Goal: Task Accomplishment & Management: Complete application form

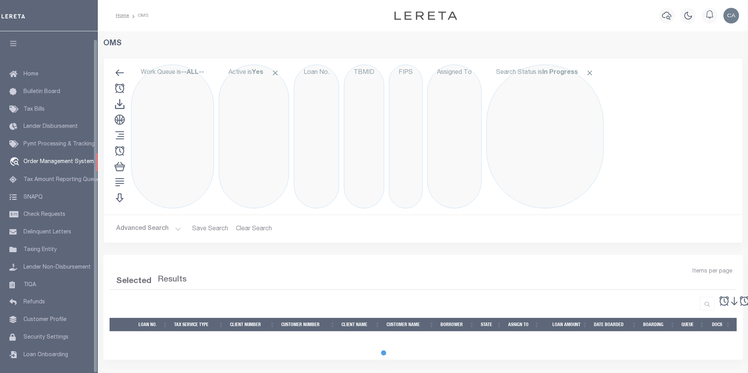
select select "200"
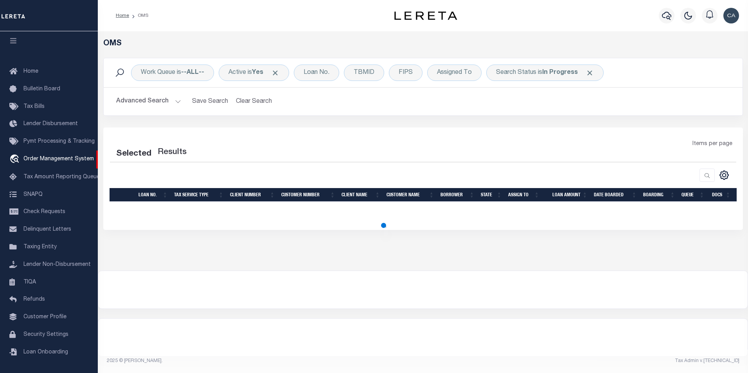
select select "200"
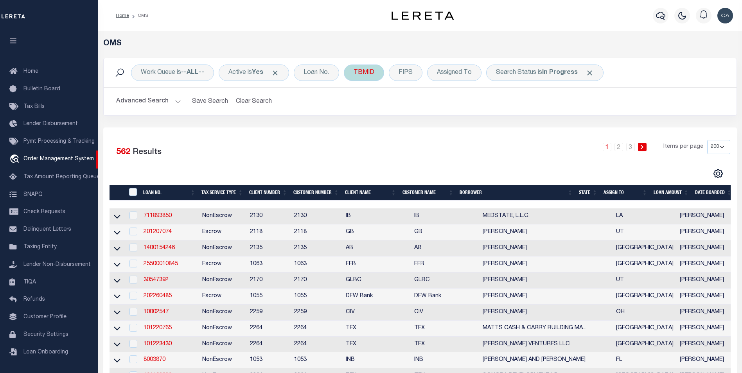
click at [279, 74] on span "Click to Remove" at bounding box center [275, 73] width 8 height 8
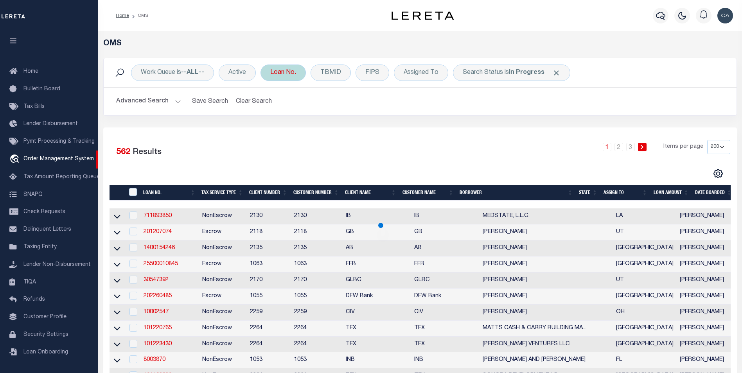
click at [552, 75] on span "Click to Remove" at bounding box center [556, 73] width 8 height 8
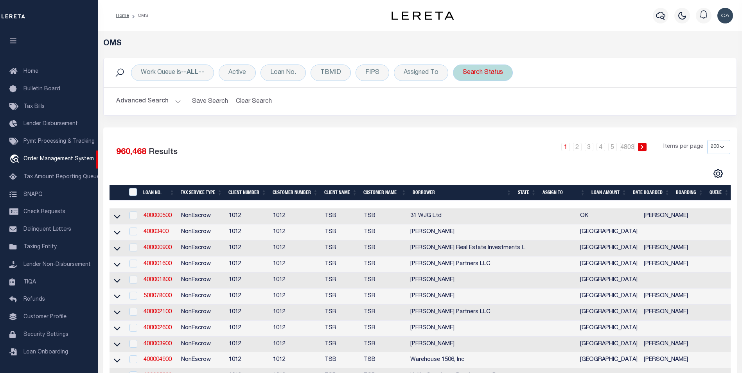
click at [451, 70] on div "Work Queue is --ALL-- Active Loan No. TBMID FIPS Assigned To Search Status Sear…" at bounding box center [420, 73] width 620 height 16
click at [469, 72] on div "Search Status" at bounding box center [483, 73] width 60 height 16
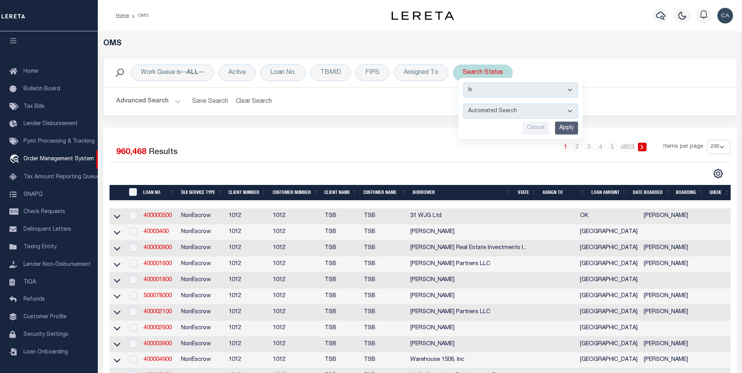
click at [563, 115] on select "Automated Search Bad Parcel Complete Duplicate Parcel High Dollar Reporting In …" at bounding box center [520, 111] width 115 height 15
select select "ND"
click at [463, 104] on select "Automated Search Bad Parcel Complete Duplicate Parcel High Dollar Reporting In …" at bounding box center [520, 111] width 115 height 15
click at [569, 133] on input "Apply" at bounding box center [566, 128] width 23 height 13
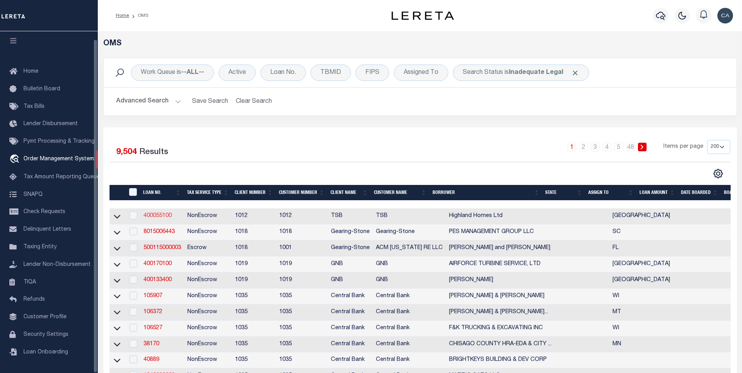
click at [166, 216] on link "400055100" at bounding box center [158, 215] width 28 height 5
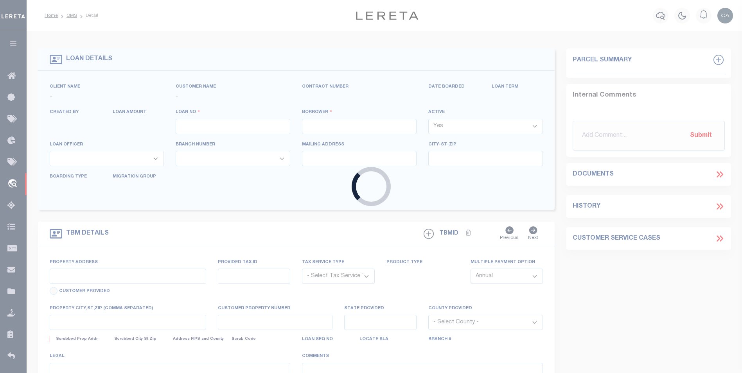
type input "400055100"
type input "Highland Homes Ltd"
select select "False"
select select
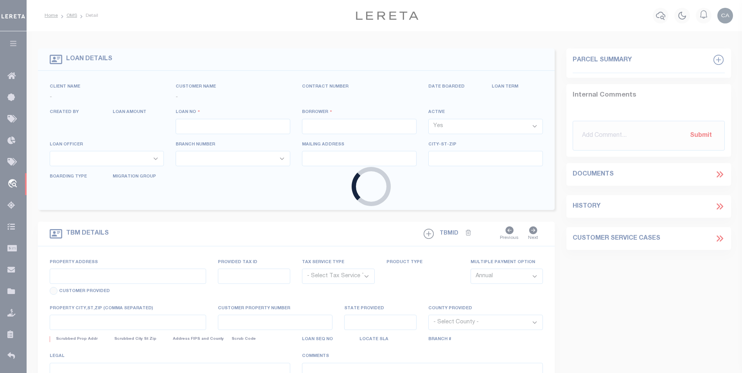
select select "NonEscrow"
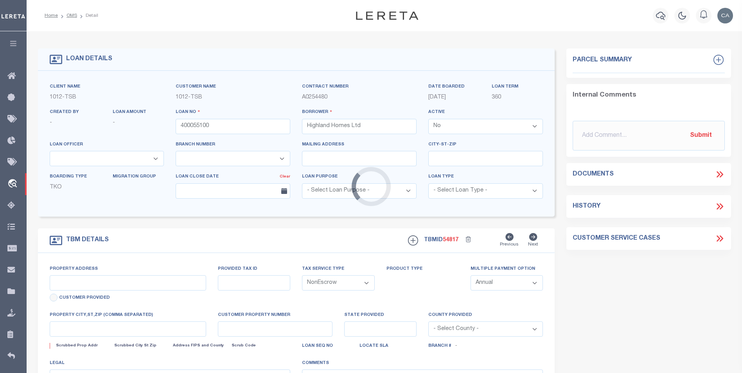
type input "multiple proper"
select select
type input "Allen TX"
type input "[GEOGRAPHIC_DATA]"
select select "Collin"
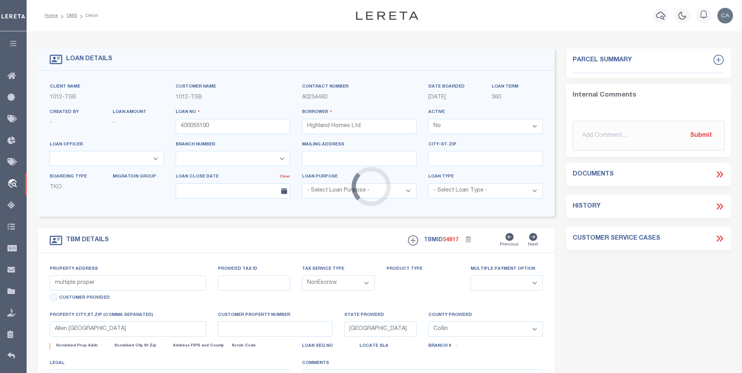
select select "4117"
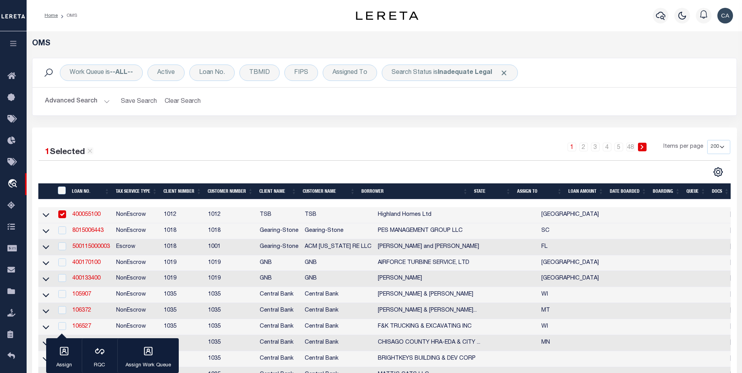
click at [91, 216] on link "400055100" at bounding box center [86, 214] width 28 height 5
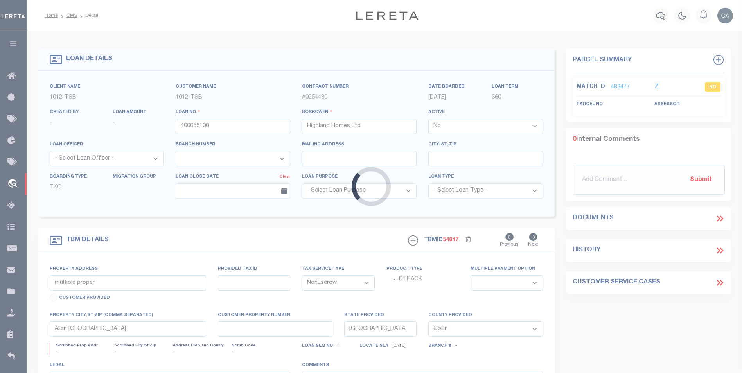
select select
select select "4117"
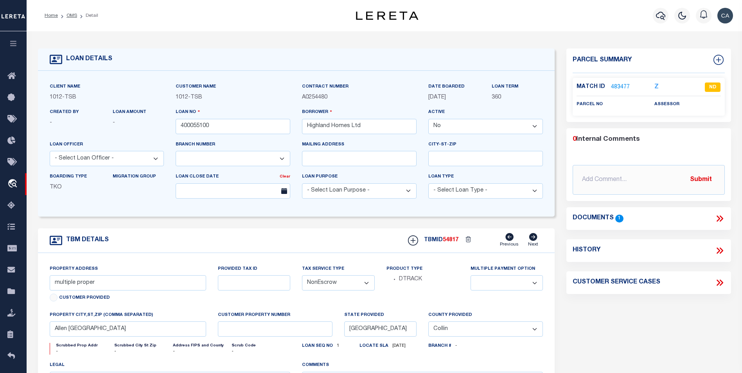
click at [717, 218] on icon at bounding box center [720, 219] width 10 height 10
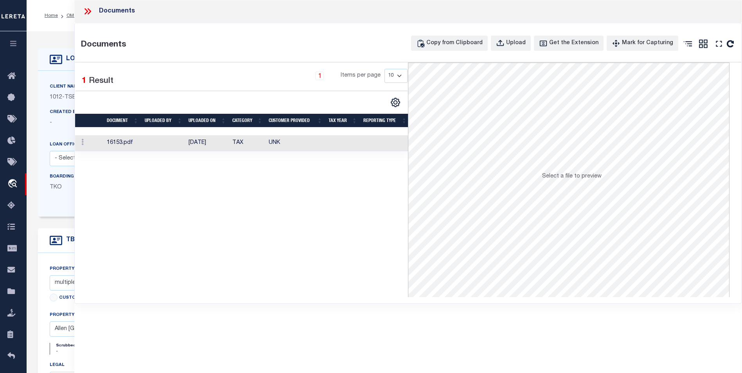
click at [92, 12] on icon at bounding box center [88, 11] width 10 height 10
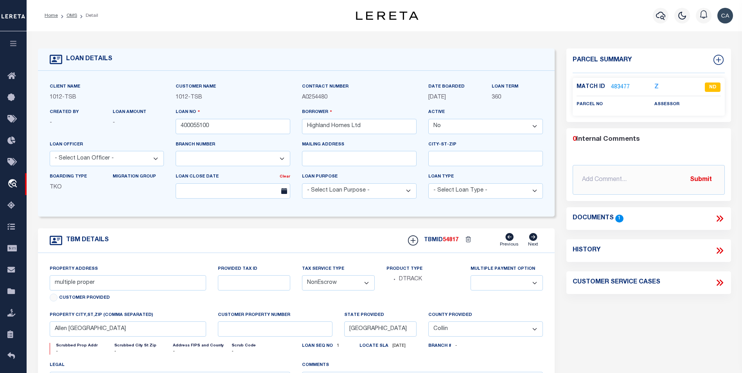
click at [16, 51] on button "button" at bounding box center [13, 44] width 27 height 27
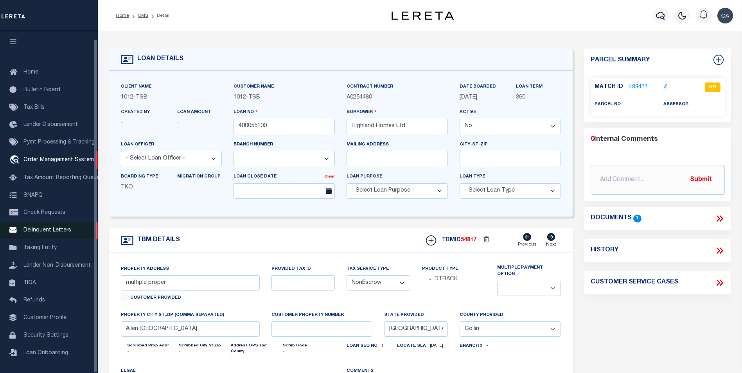
scroll to position [8, 0]
click at [80, 313] on link "Customer Profile" at bounding box center [49, 318] width 98 height 18
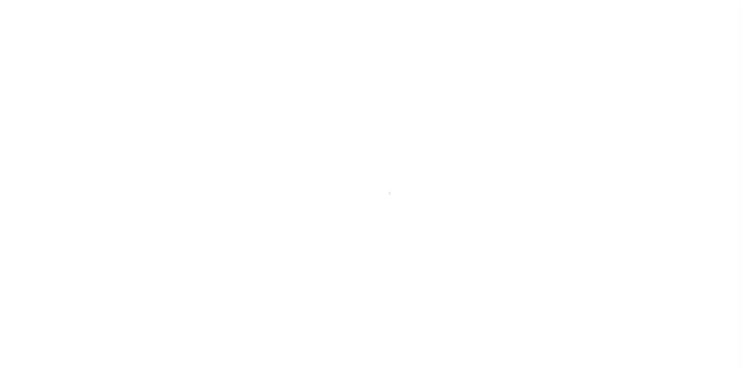
scroll to position [8, 0]
select select "200"
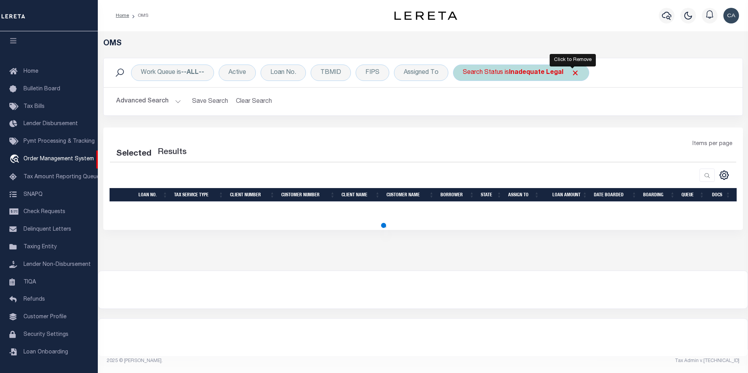
click at [571, 72] on span "Click to Remove" at bounding box center [575, 73] width 8 height 8
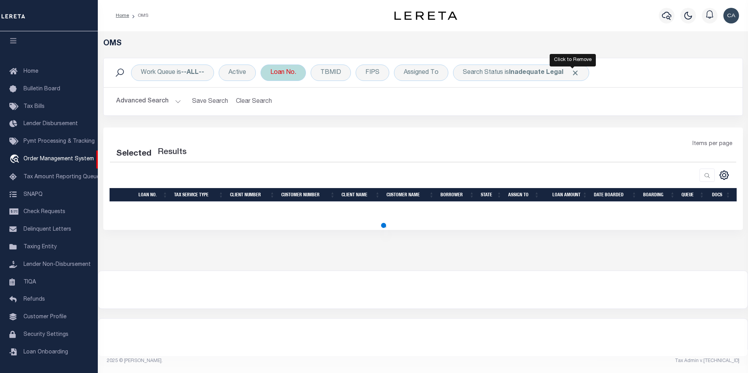
select select "200"
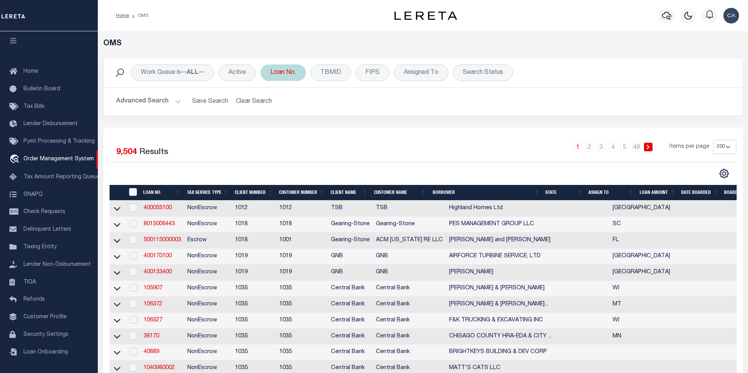
click at [287, 73] on div "Loan No." at bounding box center [283, 73] width 45 height 16
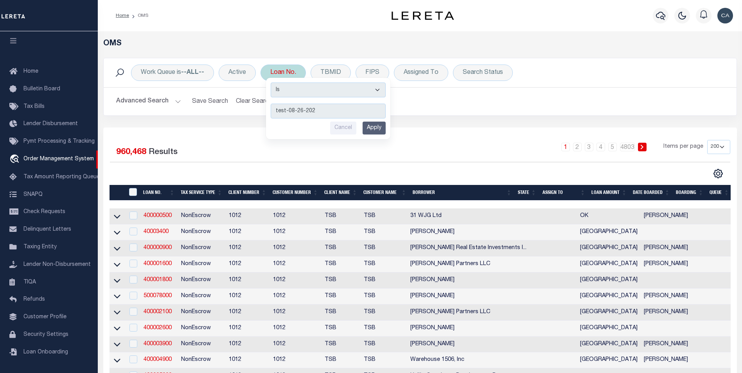
type input "test-08-26-2025"
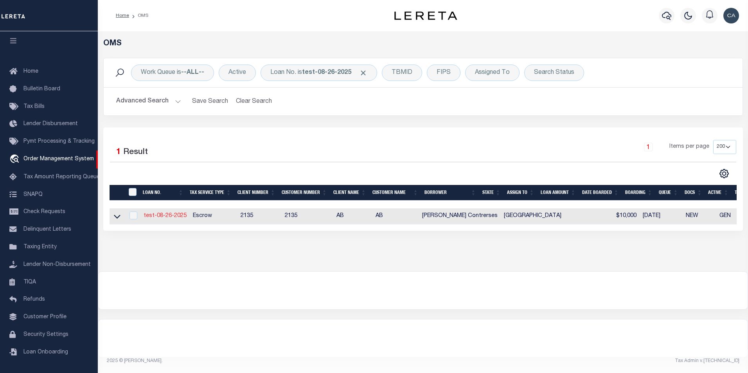
click at [171, 217] on link "test-08-26-2025" at bounding box center [165, 215] width 43 height 5
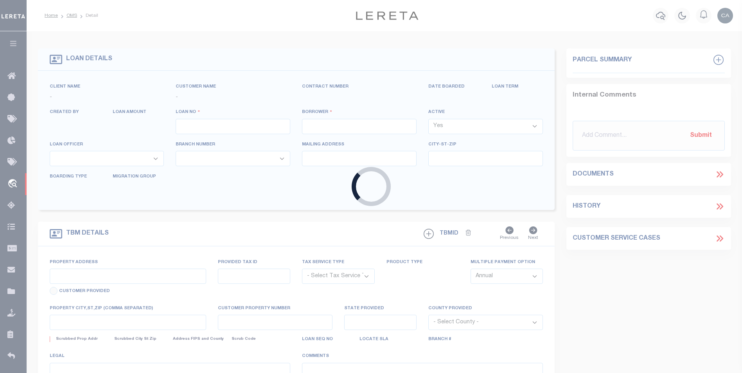
type input "test-08-26-2025"
type input "[PERSON_NAME] Contrerses"
select select
type input "209 ELLA LN"
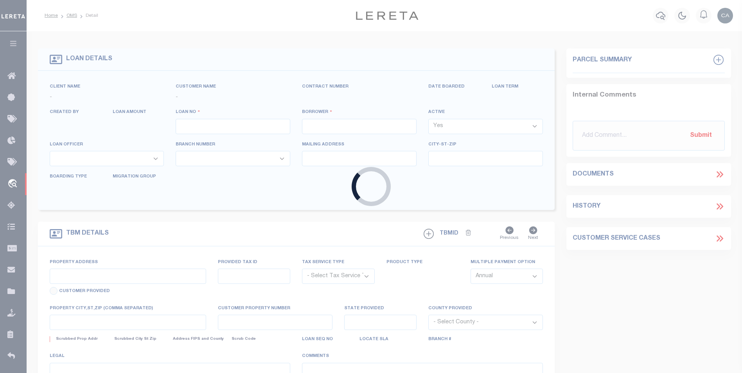
type input "BULLARD TX 75757-9714"
type input "08/25/2025"
select select "10"
select select "Escrow"
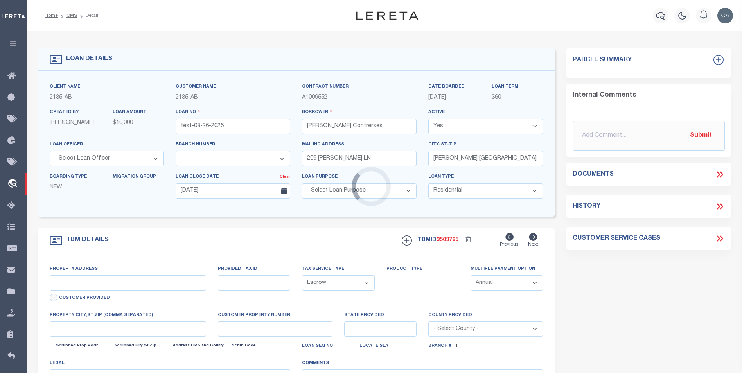
select select "2586"
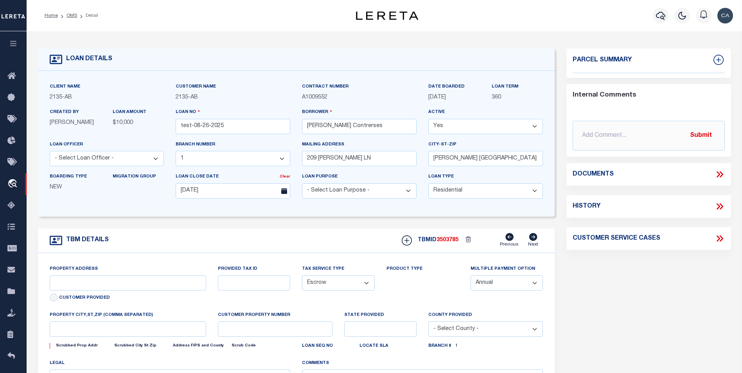
type input "209 ELLA LN"
type input "1302"
select select
type input "BULLARD TX 75757-9714"
type input "QA-CNUMBER-102134"
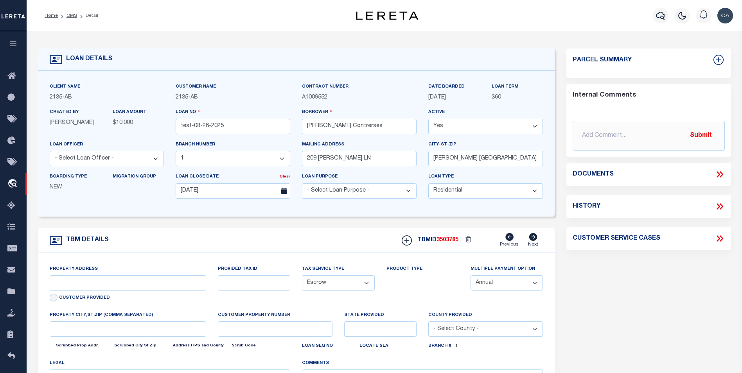
type input "[GEOGRAPHIC_DATA]"
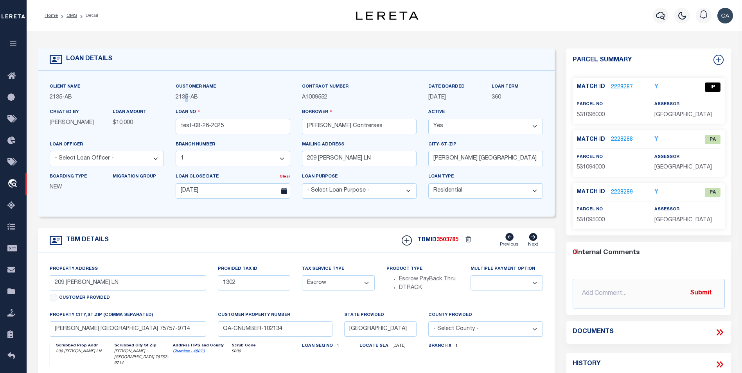
click at [187, 101] on div "2135 - AB" at bounding box center [233, 97] width 115 height 9
copy div "2135 - AB"
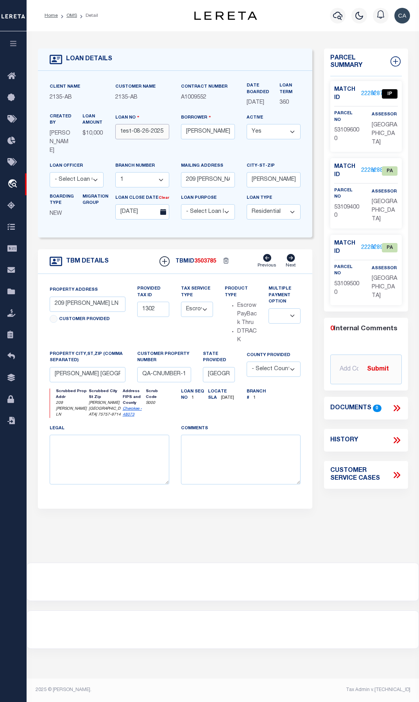
click at [144, 139] on input "test-08-26-2025" at bounding box center [142, 131] width 54 height 15
click at [208, 264] on span "3503785" at bounding box center [205, 261] width 22 height 5
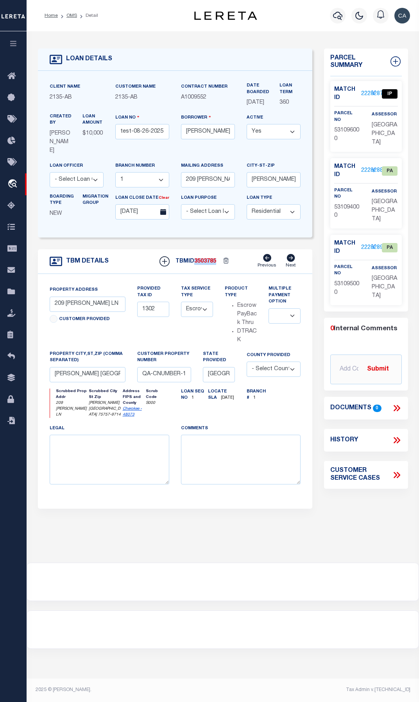
copy span "3503785"
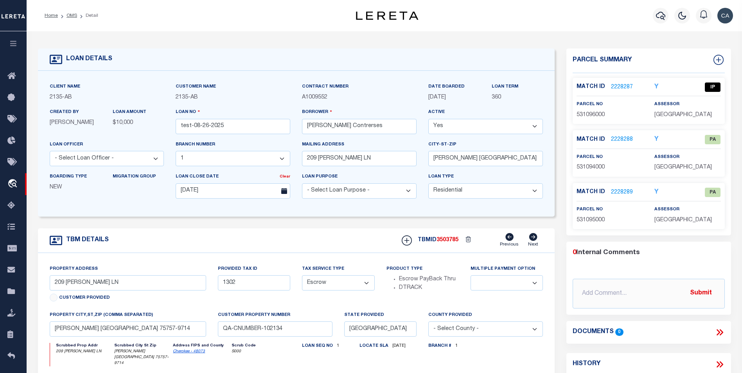
click at [656, 194] on icon "Y" at bounding box center [656, 192] width 4 height 6
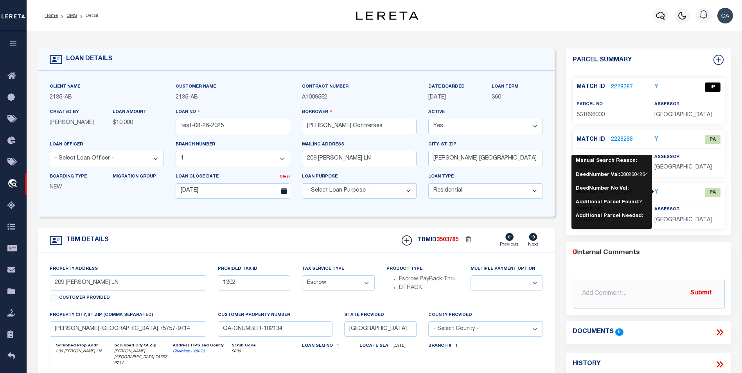
click at [684, 196] on div "PA" at bounding box center [701, 192] width 40 height 9
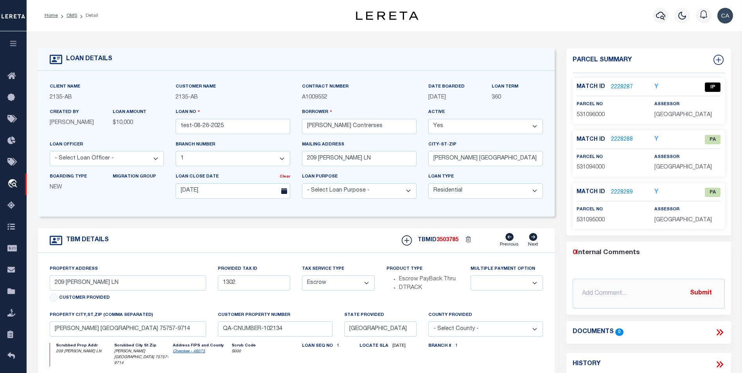
click at [660, 138] on div "Y" at bounding box center [662, 139] width 26 height 9
click at [656, 138] on icon "Y" at bounding box center [656, 140] width 4 height 6
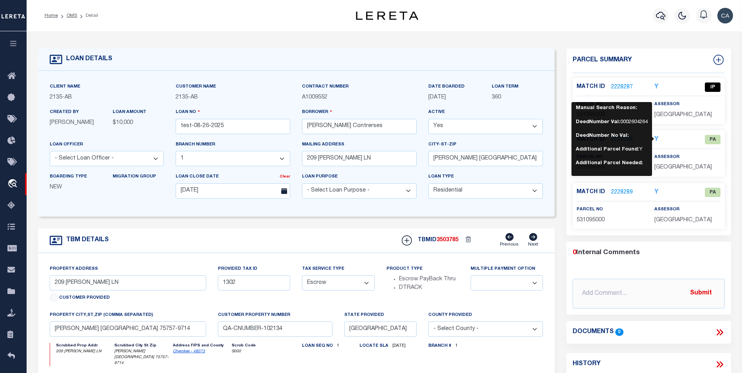
click at [658, 191] on icon "Y" at bounding box center [656, 192] width 4 height 6
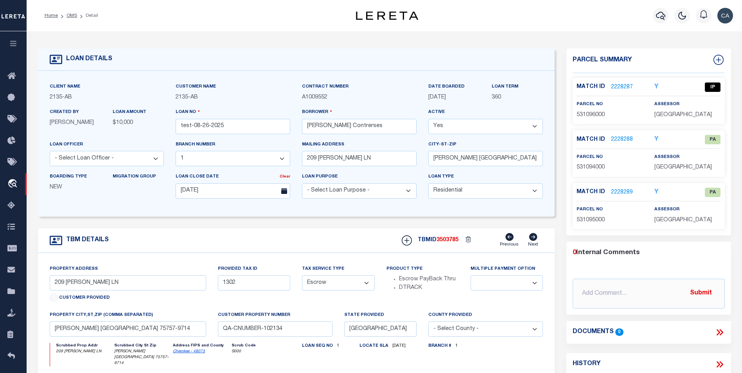
click at [658, 191] on icon "Y" at bounding box center [656, 192] width 4 height 6
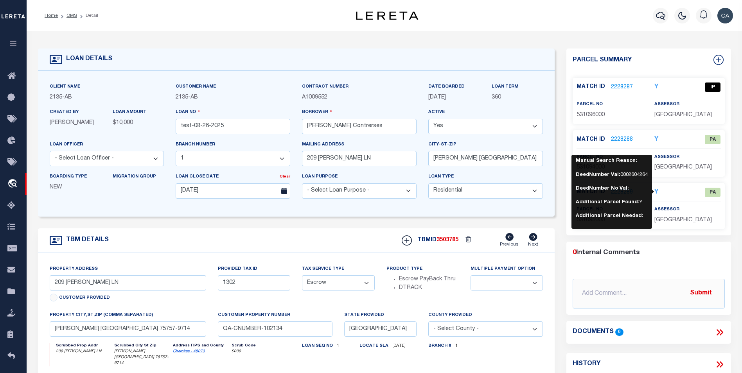
click at [674, 142] on div "Match ID 2228288 Y PA" at bounding box center [649, 139] width 156 height 9
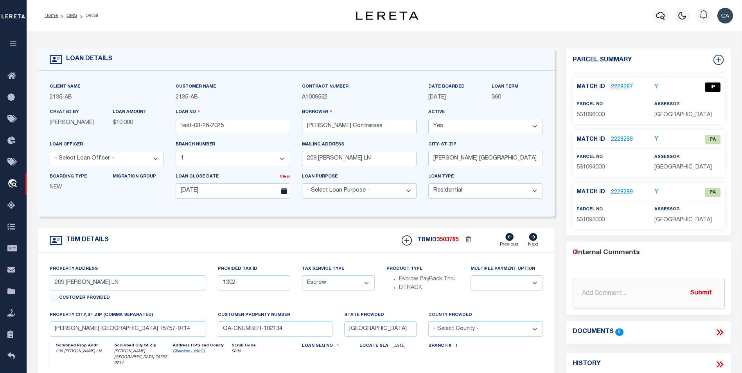
click at [658, 84] on icon "Y" at bounding box center [656, 87] width 4 height 6
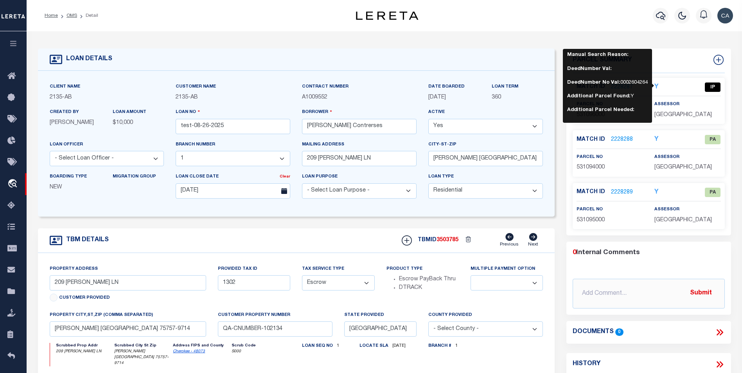
click at [658, 84] on icon "Y" at bounding box center [656, 87] width 4 height 6
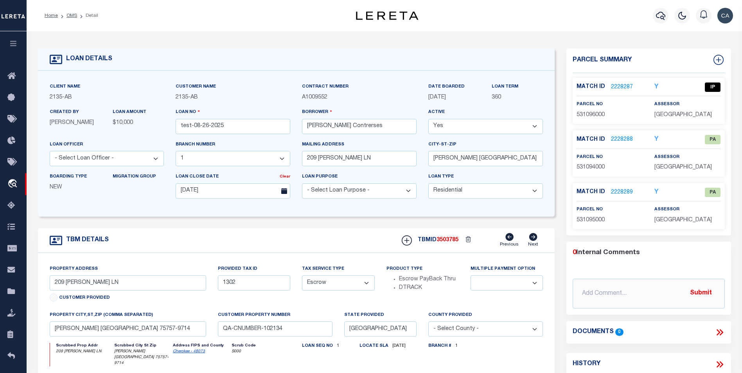
click at [664, 138] on div "Y" at bounding box center [662, 139] width 26 height 9
click at [614, 85] on link "2228287" at bounding box center [622, 87] width 22 height 8
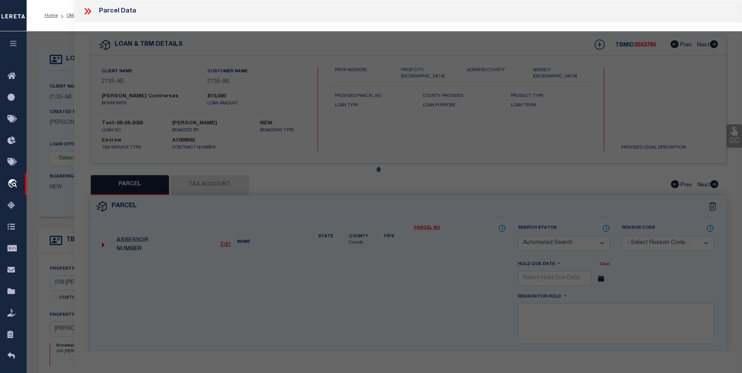
checkbox input "false"
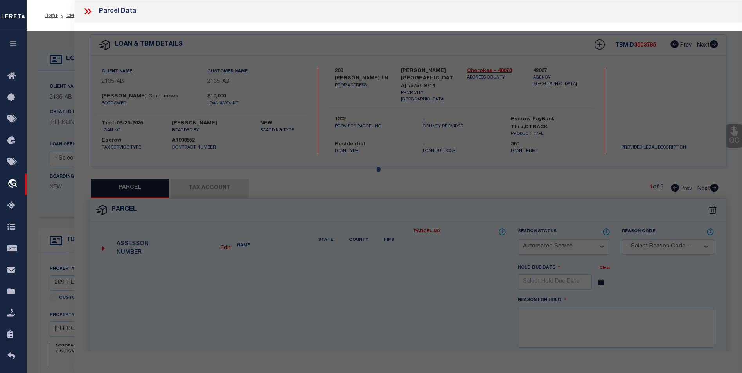
select select "IP"
type input "DALE,GREGORY & GRACE"
select select "ATL"
select select
type input "209 ELLA LN"
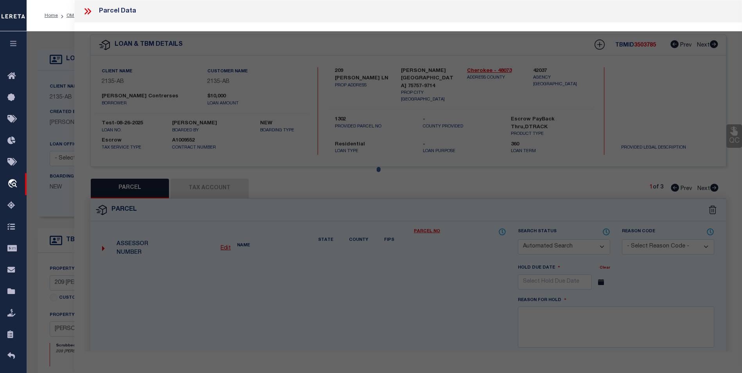
checkbox input "false"
type input "BULLARD, TX 75757"
type textarea "LOT 144 BLK 1 LAKE PALESTINE SHADYBROOK 85 X 110 - BISD"
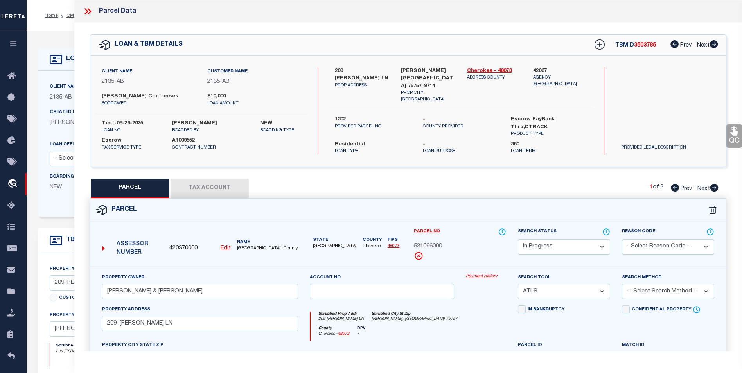
click at [89, 11] on icon at bounding box center [88, 11] width 10 height 10
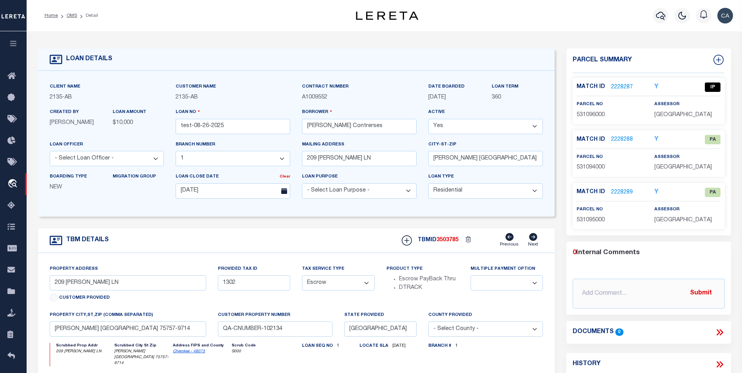
click at [622, 136] on p "2228288" at bounding box center [622, 140] width 22 height 9
click at [622, 137] on link "2228288" at bounding box center [622, 140] width 22 height 8
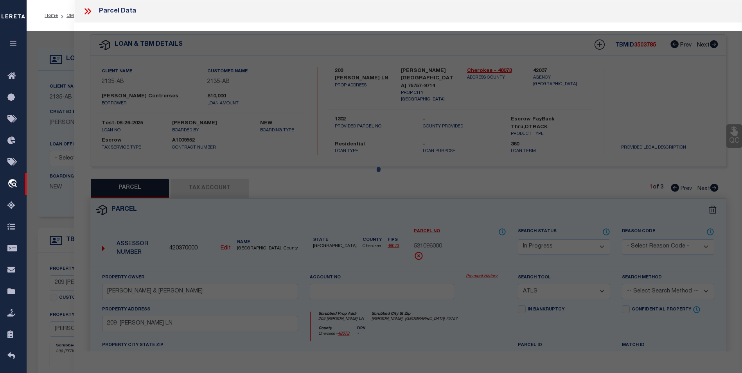
select select "AS"
select select
checkbox input "false"
select select "PA"
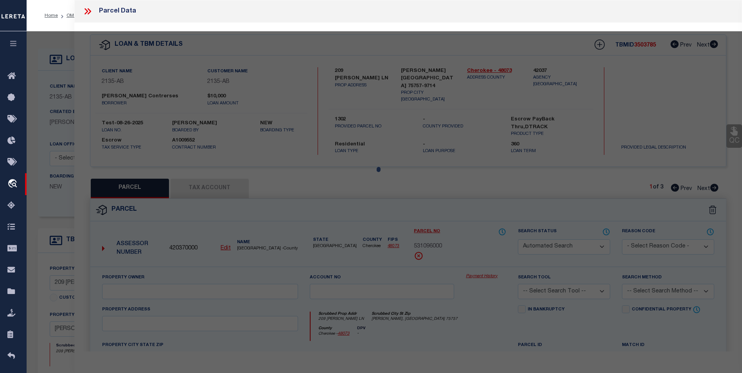
select select "MDD"
select select "ADD"
checkbox input "false"
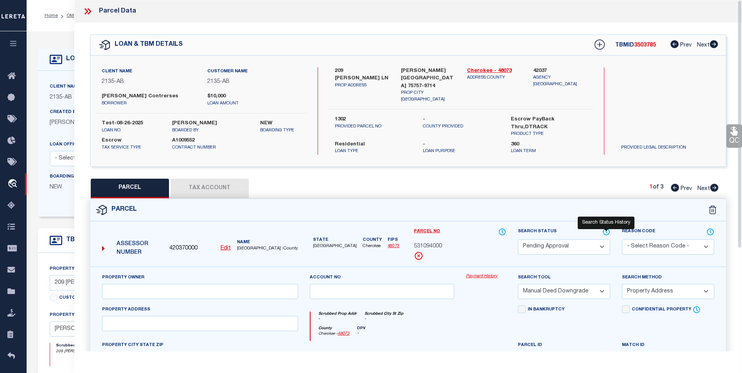
click at [606, 228] on icon at bounding box center [606, 232] width 8 height 9
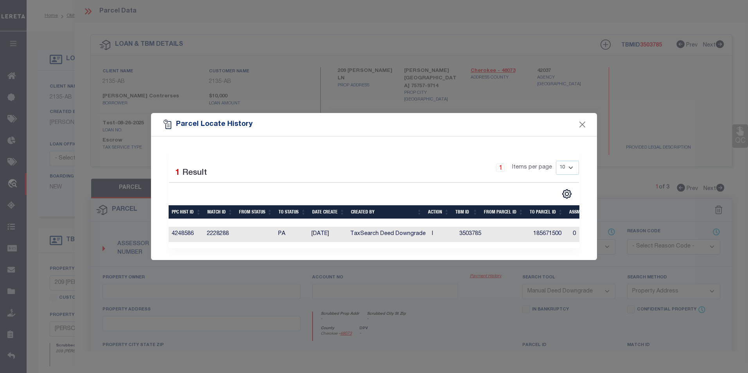
click at [575, 119] on div "Parcel Locate History" at bounding box center [374, 124] width 446 height 23
click at [579, 122] on button "Close" at bounding box center [582, 124] width 10 height 10
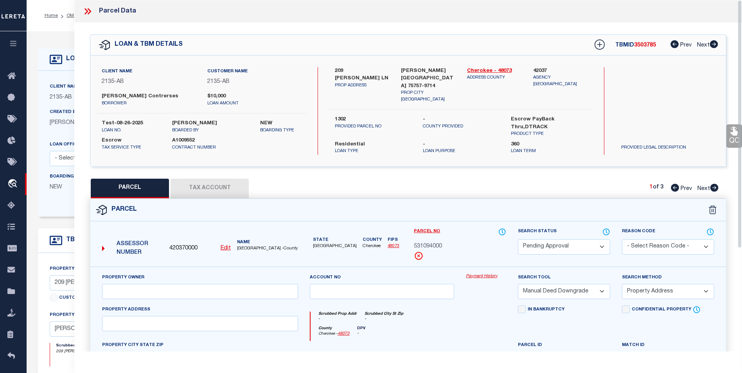
click at [85, 5] on div "Parcel Data" at bounding box center [408, 11] width 668 height 23
click at [87, 9] on icon at bounding box center [88, 11] width 10 height 10
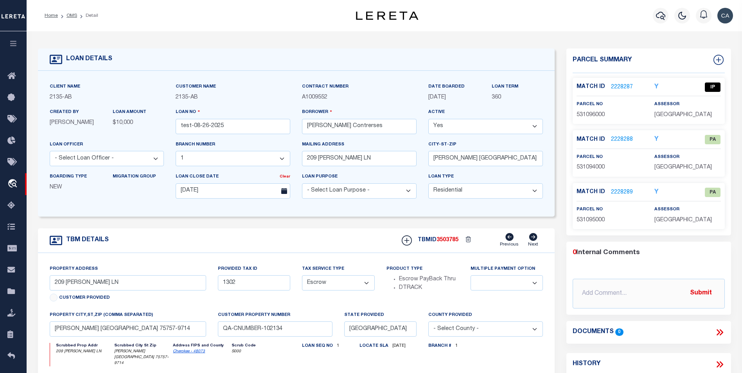
click at [623, 85] on link "2228287" at bounding box center [622, 87] width 22 height 8
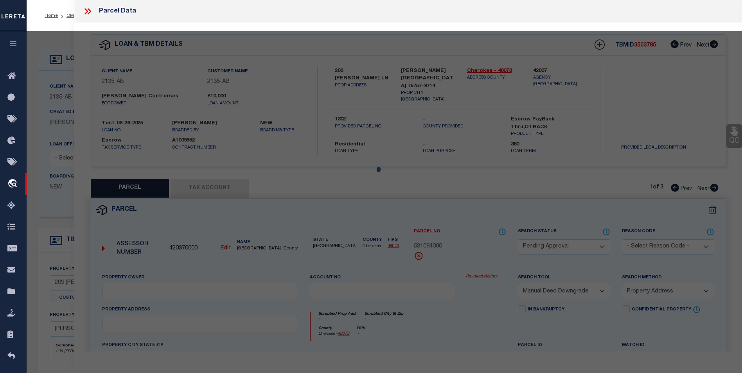
select select "AS"
select select
checkbox input "false"
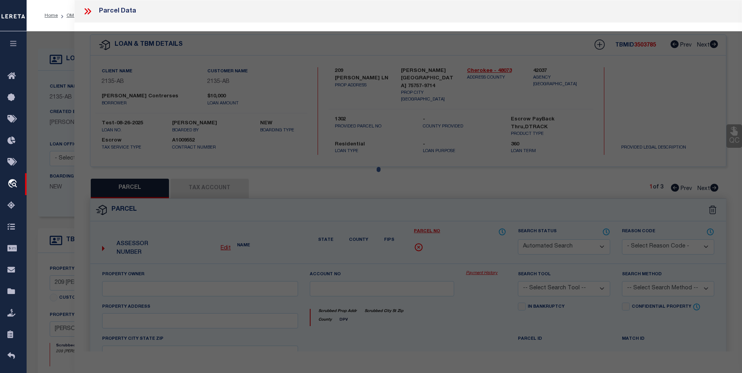
select select "IP"
type input "DALE,GREGORY & GRACE"
select select "ATL"
select select
type input "209 ELLA LN"
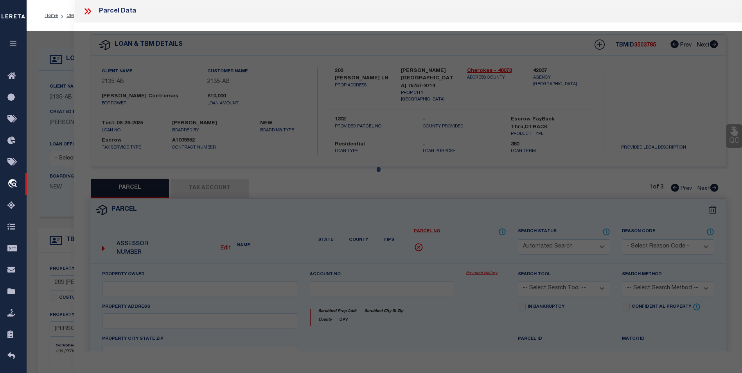
checkbox input "false"
type input "[PERSON_NAME], [GEOGRAPHIC_DATA] 75757"
type textarea "LOT 144 BLK 1 [GEOGRAPHIC_DATA] [GEOGRAPHIC_DATA] 85 X 110 - BISD"
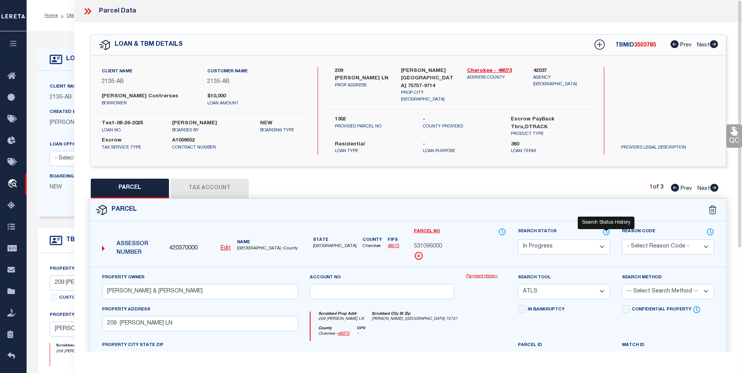
click at [606, 228] on icon at bounding box center [606, 232] width 8 height 9
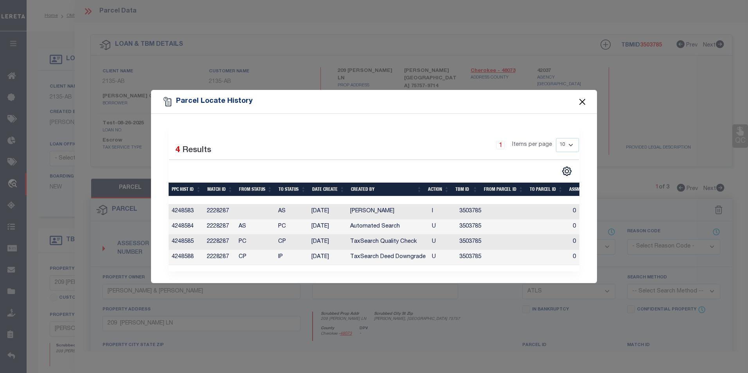
click at [583, 103] on button "Close" at bounding box center [582, 102] width 10 height 10
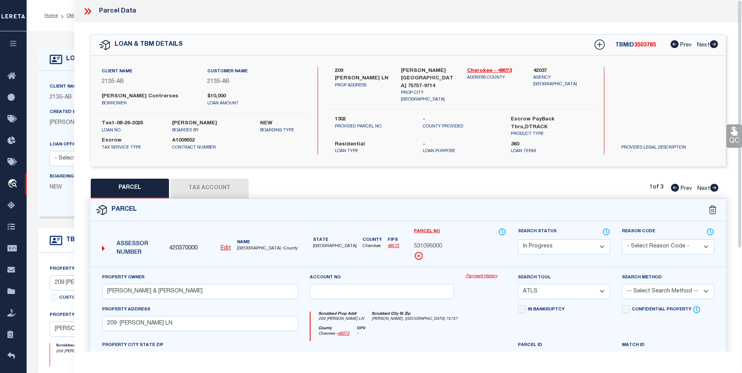
click at [570, 239] on select "Automated Search Bad Parcel Complete Duplicate Parcel High Dollar Reporting In …" at bounding box center [564, 246] width 92 height 15
click at [53, 57] on icon at bounding box center [56, 59] width 13 height 13
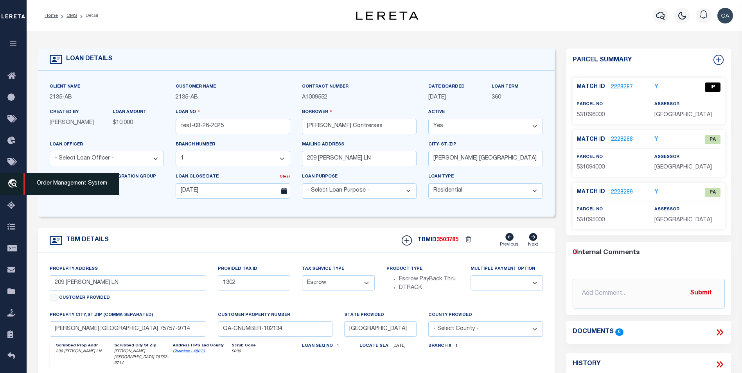
click at [13, 176] on link "travel_explore Order Management System" at bounding box center [13, 184] width 27 height 22
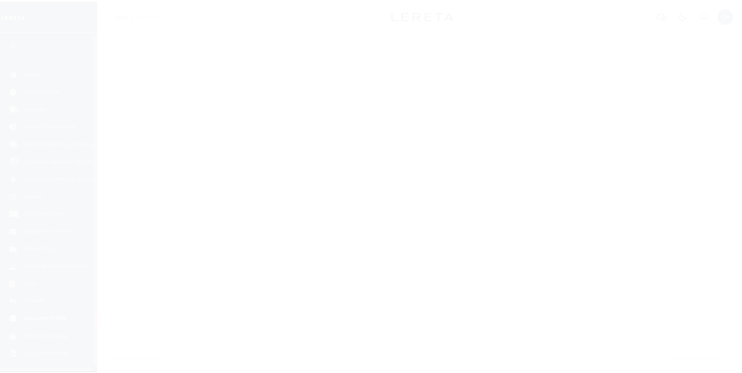
scroll to position [8, 0]
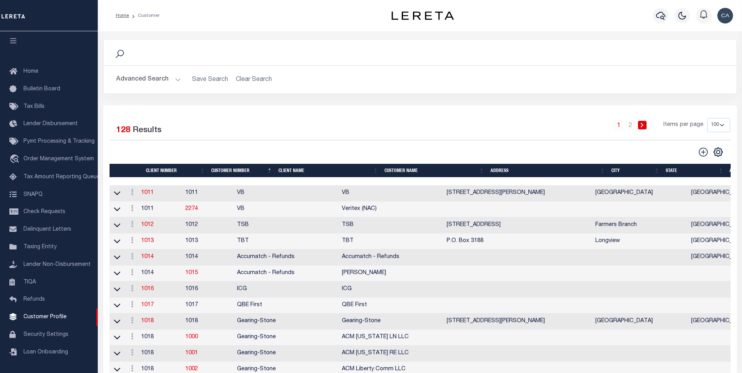
click at [148, 79] on button "Advanced Search" at bounding box center [148, 79] width 65 height 15
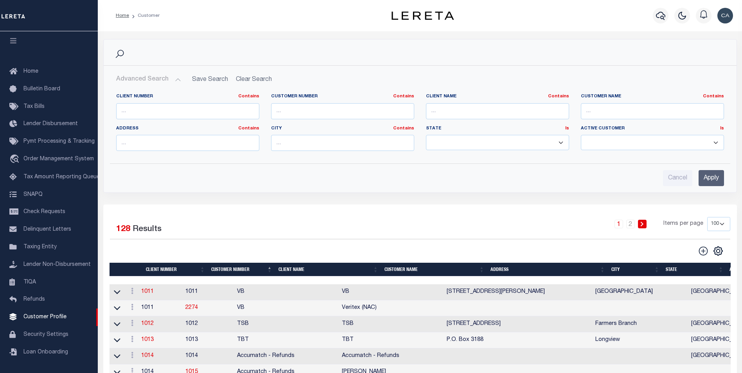
click at [148, 79] on button "Advanced Search" at bounding box center [148, 79] width 65 height 15
click at [299, 115] on input "text" at bounding box center [342, 111] width 143 height 16
type input "2135"
click at [714, 173] on input "Apply" at bounding box center [711, 178] width 25 height 16
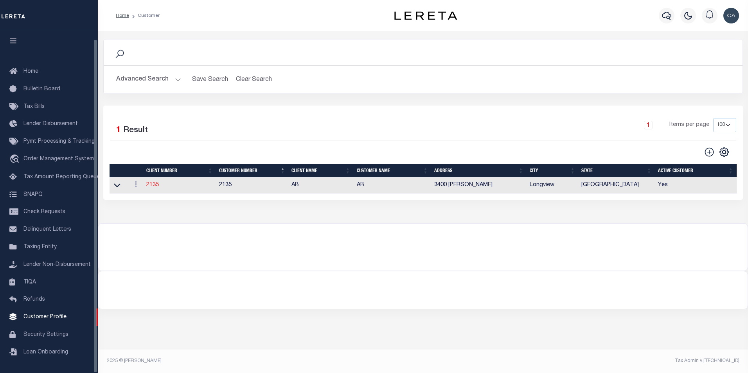
drag, startPoint x: 162, startPoint y: 180, endPoint x: 157, endPoint y: 183, distance: 5.6
click at [160, 180] on td "2135" at bounding box center [179, 186] width 73 height 16
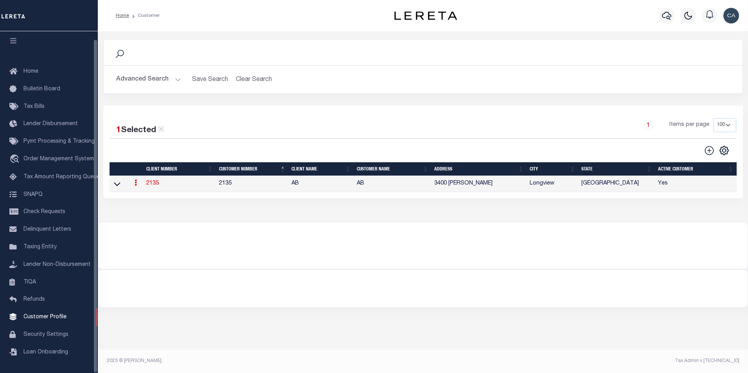
click at [154, 185] on link "2135" at bounding box center [152, 183] width 13 height 5
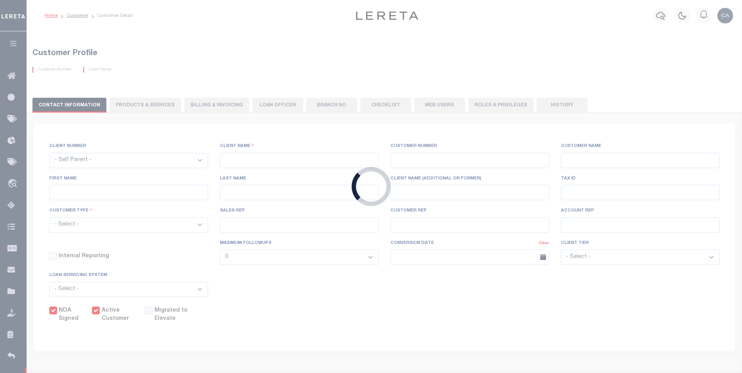
select select
type input "AB"
type input "2135"
type input "AB"
type input "[PERSON_NAME]"
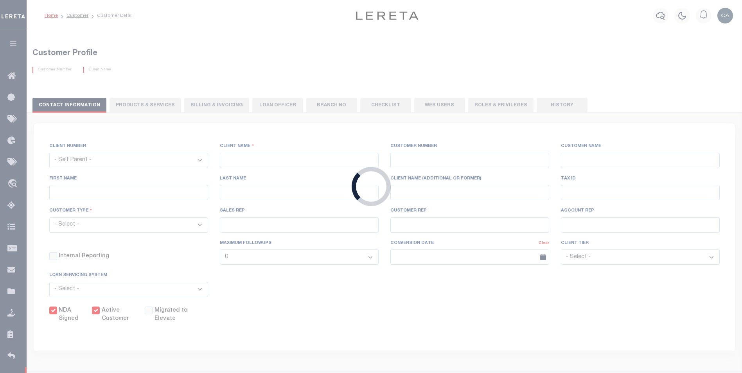
type input "Seay"
select select "Mixed Portfolio"
type input "John S"
type input "[PERSON_NAME]"
type input "Anthony Targhetta"
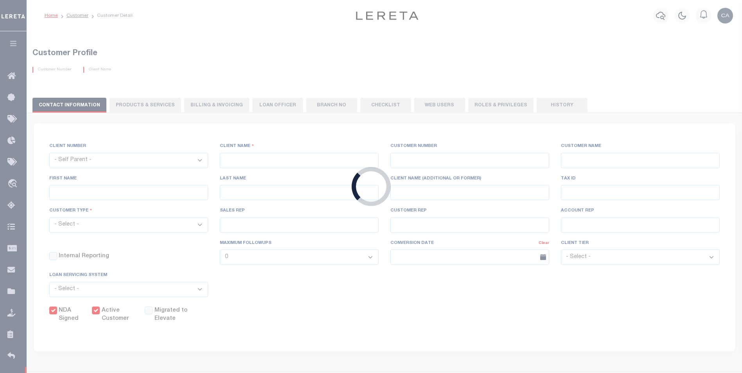
select select "FIS"
checkbox input "true"
select select
type textarea "Purchased / Acquired Mortgage Loans - $10.00 per loan"
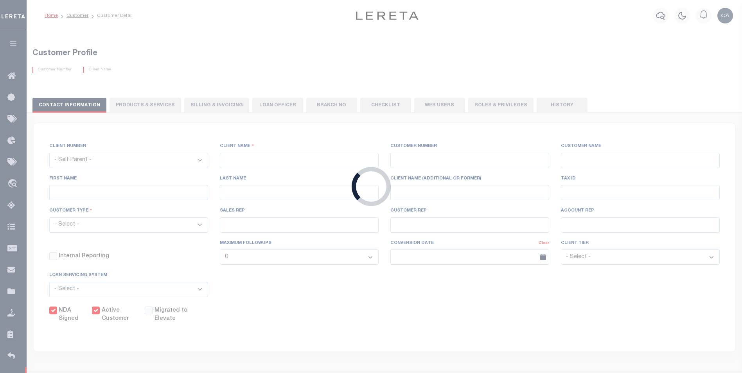
type input "50"
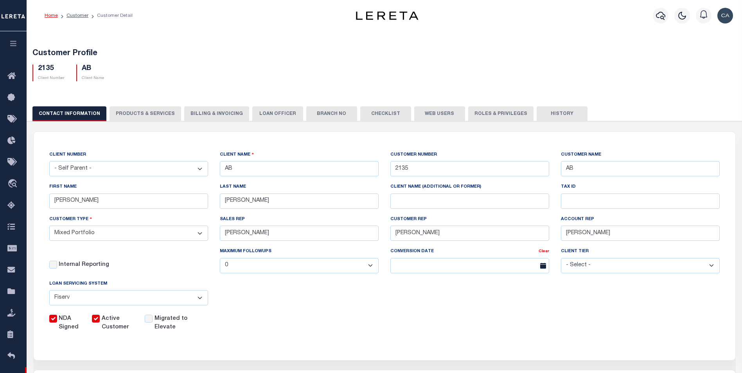
click at [153, 114] on button "PRODUCTS & SERVICES" at bounding box center [146, 113] width 72 height 15
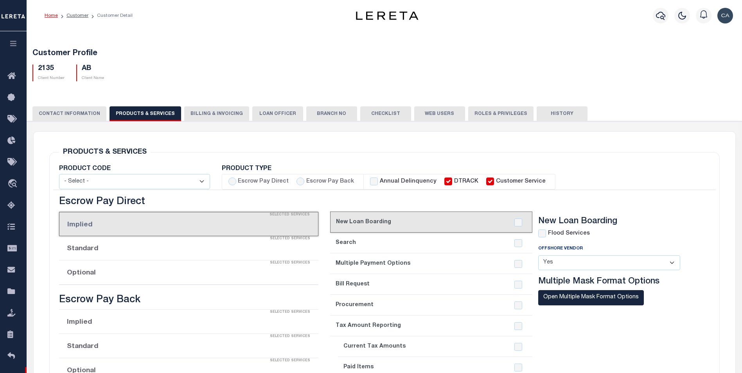
select select "STX"
radio input "true"
checkbox input "true"
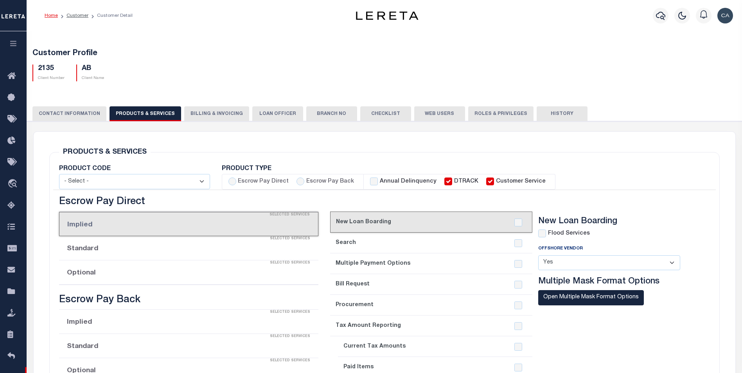
checkbox input "true"
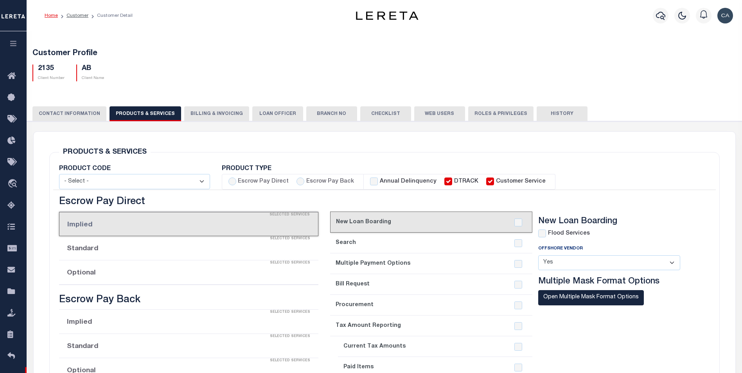
checkbox input "true"
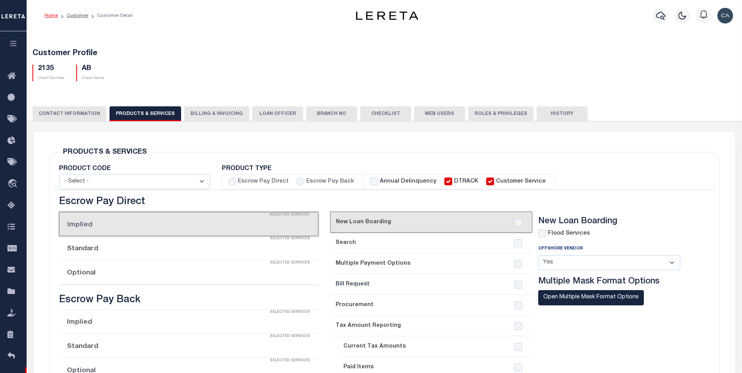
checkbox input "true"
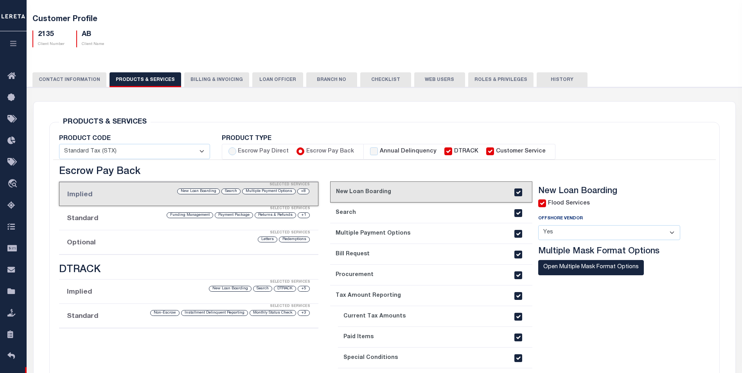
scroll to position [39, 0]
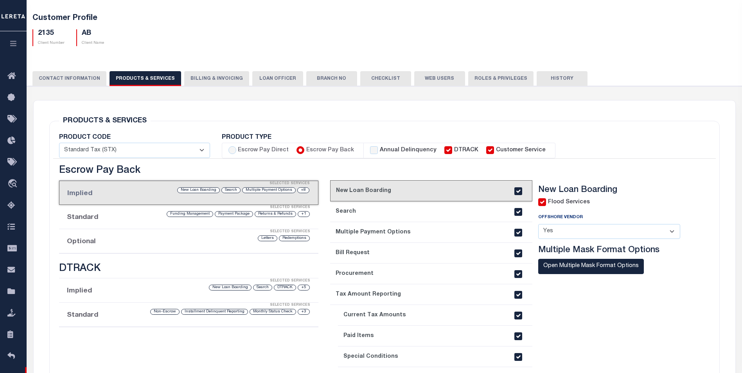
click at [145, 221] on li "Standard Selected Services +1 Returns & Refunds Payment Package Funding Managem…" at bounding box center [188, 217] width 259 height 24
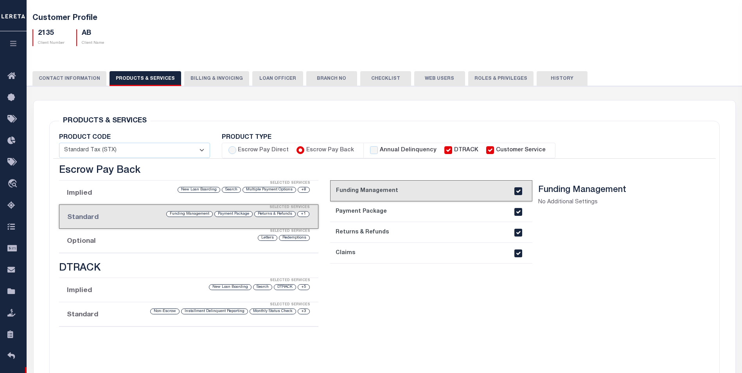
click at [156, 231] on div "Selected Services" at bounding box center [196, 232] width 259 height 16
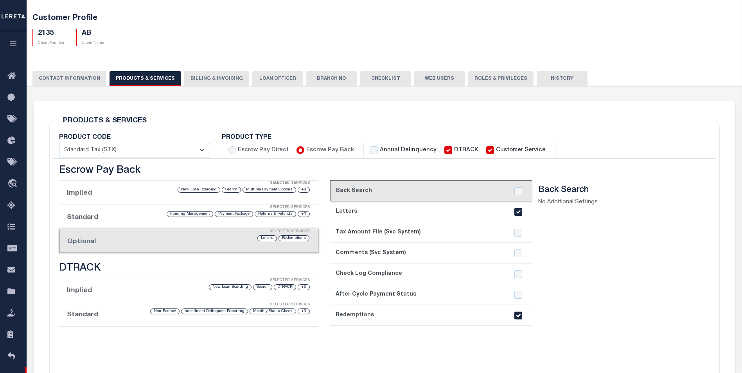
click at [187, 185] on div "Selected Services" at bounding box center [196, 184] width 259 height 16
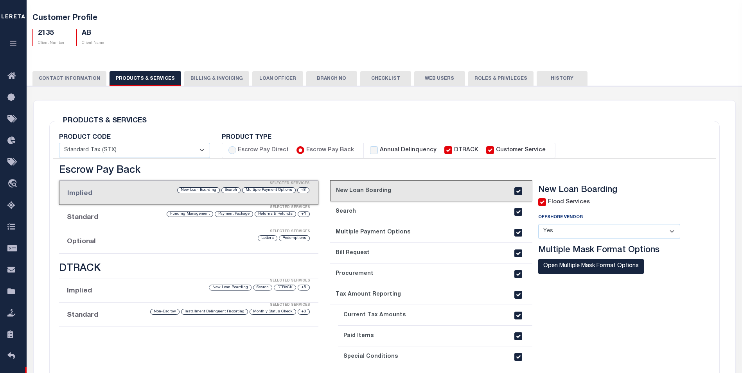
click at [350, 211] on link "2. Search" at bounding box center [431, 211] width 202 height 21
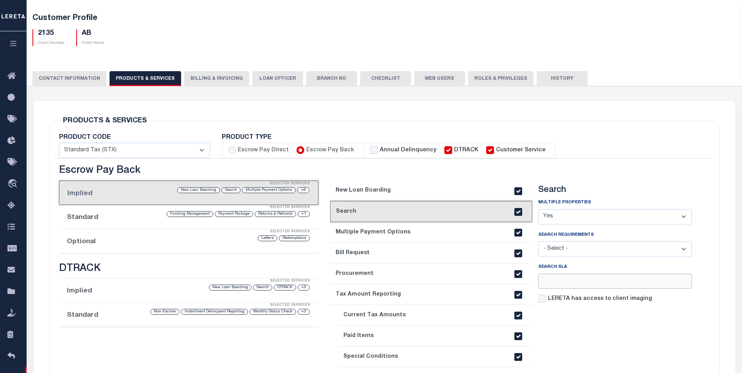
click at [570, 275] on input "number" at bounding box center [615, 281] width 154 height 15
click at [599, 231] on div "Search Requirements - Select - Client Approved APN Commercial Search by Legal C…" at bounding box center [615, 244] width 154 height 26
click at [602, 245] on select "- Select - Client Approved APN Commercial Search by Legal Customer HLB - search…" at bounding box center [615, 248] width 154 height 15
click at [614, 263] on div "Multiple Properties - Select - Yes No Search Requirements - Select - Commercial" at bounding box center [615, 250] width 154 height 105
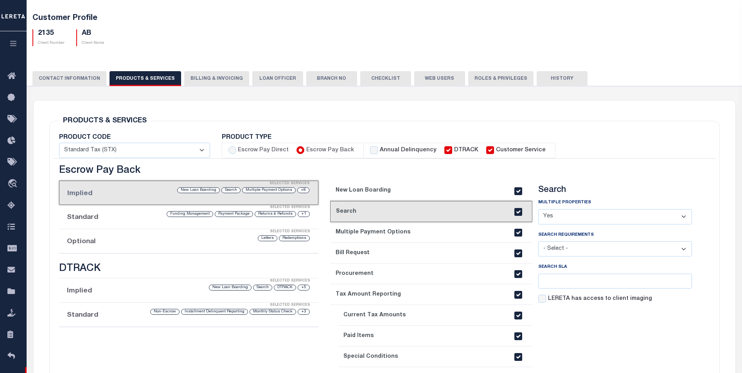
click at [605, 241] on div "Search Requirements - Select - Client Approved APN Commercial Search by Legal C…" at bounding box center [615, 244] width 154 height 26
click at [607, 243] on select "- Select - Client Approved APN Commercial Search by Legal Customer HLB - search…" at bounding box center [615, 248] width 154 height 15
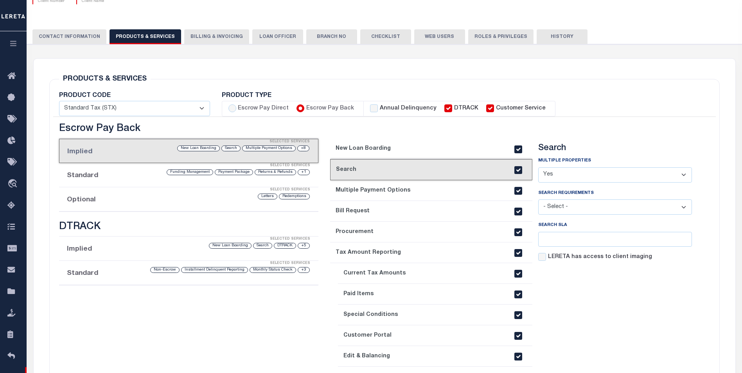
scroll to position [78, 0]
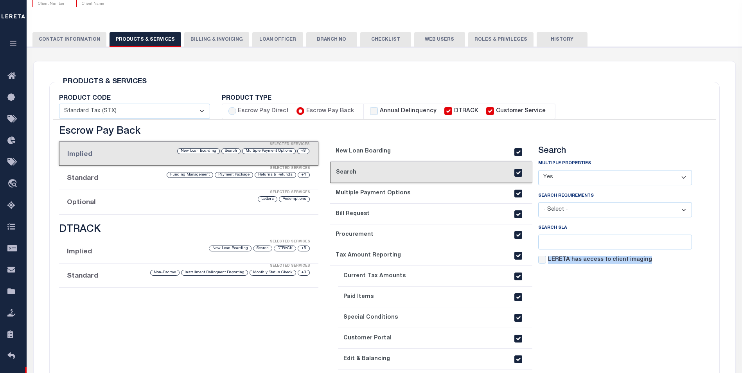
drag, startPoint x: 672, startPoint y: 264, endPoint x: 560, endPoint y: 257, distance: 112.9
click at [560, 257] on div "Multiple Properties - Select - Yes No Search Requirements - Select - Commercial" at bounding box center [615, 211] width 154 height 105
copy div "LERETA has access to client imaging"
click at [625, 333] on section "Search Multiple Properties - Select - Yes No - Select -" at bounding box center [615, 270] width 154 height 249
click at [617, 259] on label "LERETA has access to client imaging" at bounding box center [600, 260] width 104 height 9
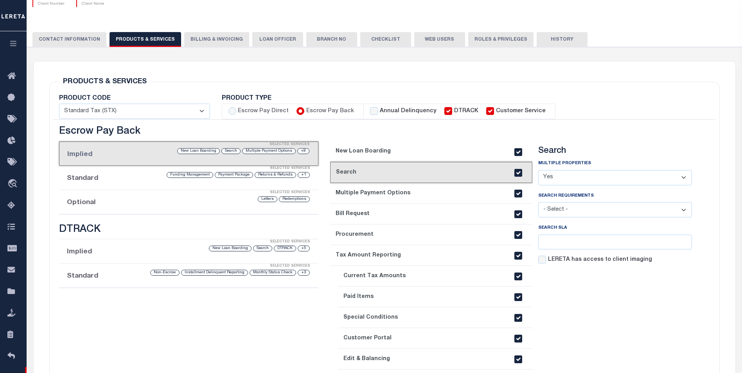
click at [0, 0] on input "LERETA has access to client imaging" at bounding box center [0, 0] width 0 height 0
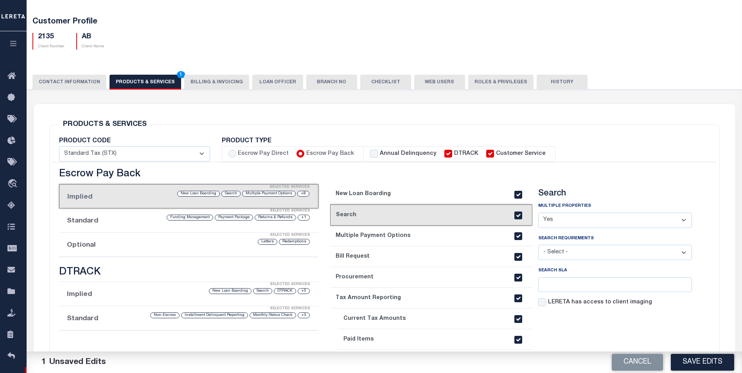
scroll to position [156, 0]
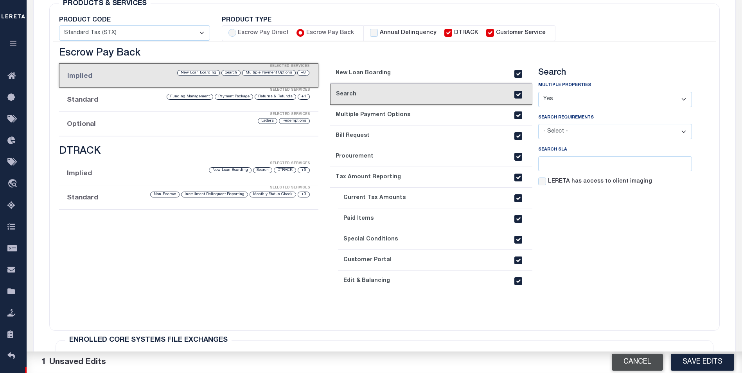
click at [624, 368] on button "Cancel" at bounding box center [637, 362] width 51 height 17
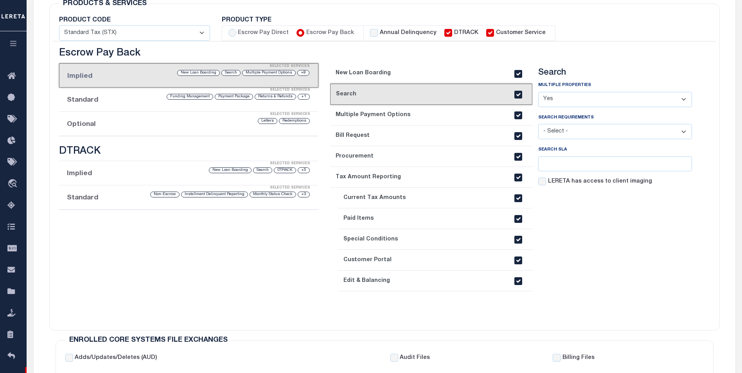
scroll to position [0, 0]
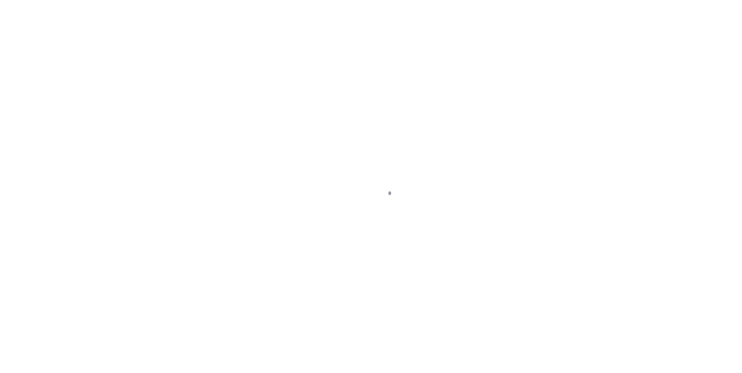
scroll to position [8, 0]
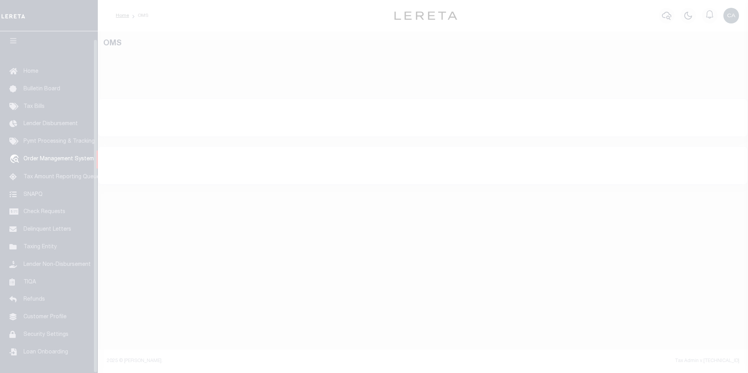
select select
select select "200"
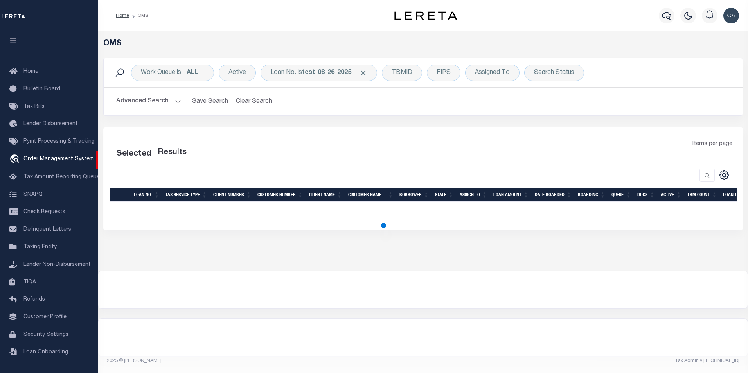
select select "200"
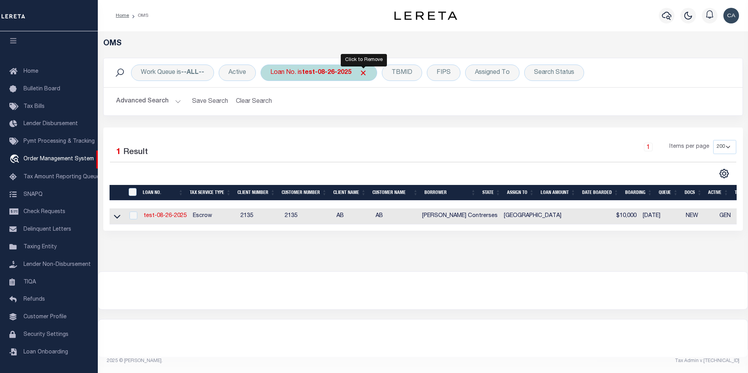
click at [363, 74] on span "Click to Remove" at bounding box center [363, 73] width 8 height 8
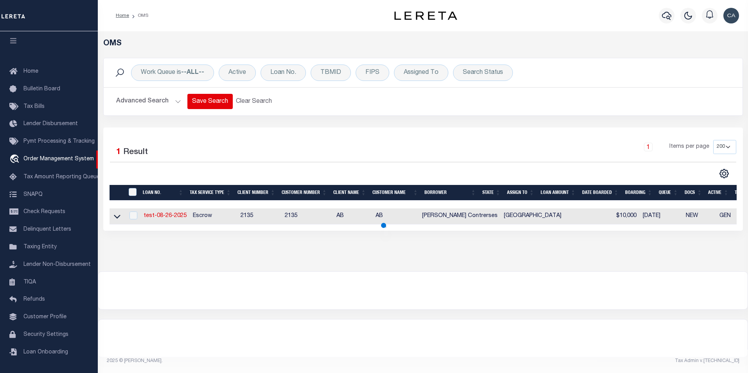
click at [158, 107] on button "Advanced Search" at bounding box center [148, 101] width 65 height 15
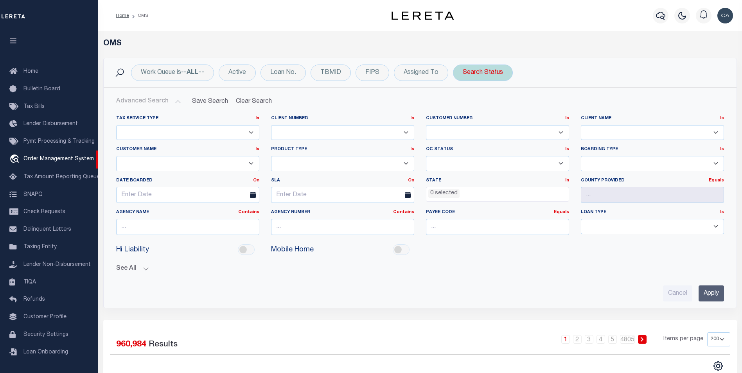
click at [465, 76] on div "Search Status" at bounding box center [483, 73] width 60 height 16
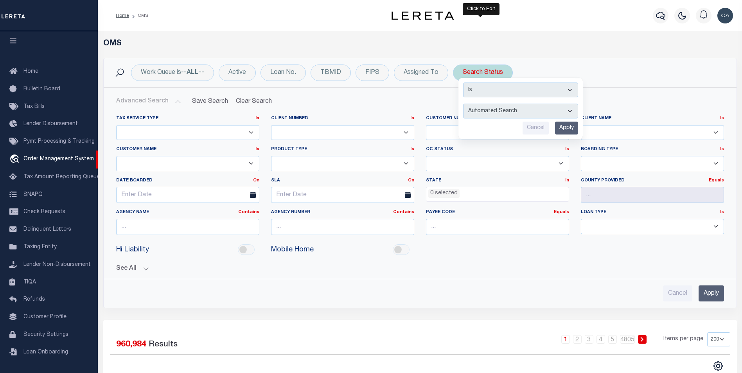
click at [509, 113] on select "Automated Search Bad Parcel Complete Duplicate Parcel High Dollar Reporting In …" at bounding box center [520, 111] width 115 height 15
select select "RD"
click at [463, 104] on select "Automated Search Bad Parcel Complete Duplicate Parcel High Dollar Reporting In …" at bounding box center [520, 111] width 115 height 15
click at [577, 126] on div "Is Contains Automated Search Bad Parcel Complete Duplicate Parcel High Dollar R…" at bounding box center [520, 108] width 124 height 61
click at [569, 128] on input "Apply" at bounding box center [566, 128] width 23 height 13
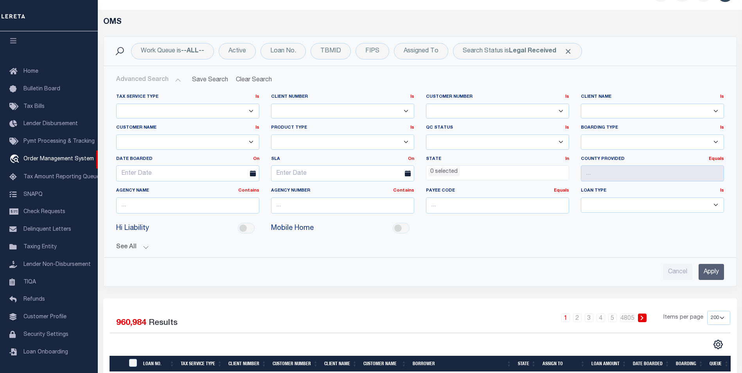
scroll to position [39, 0]
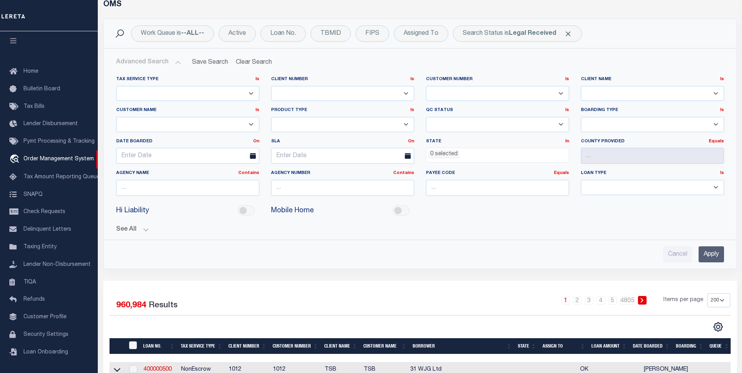
click at [711, 247] on input "Apply" at bounding box center [711, 254] width 25 height 16
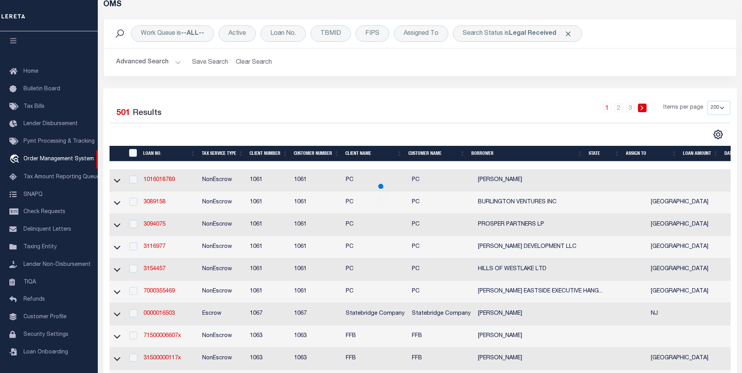
click at [711, 252] on input "Apply" at bounding box center [711, 254] width 25 height 16
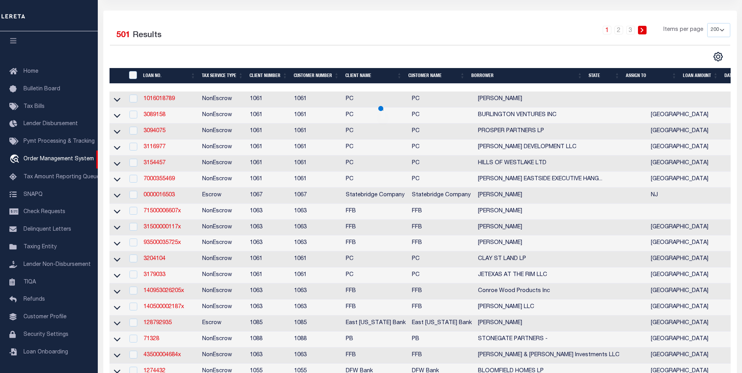
scroll to position [117, 0]
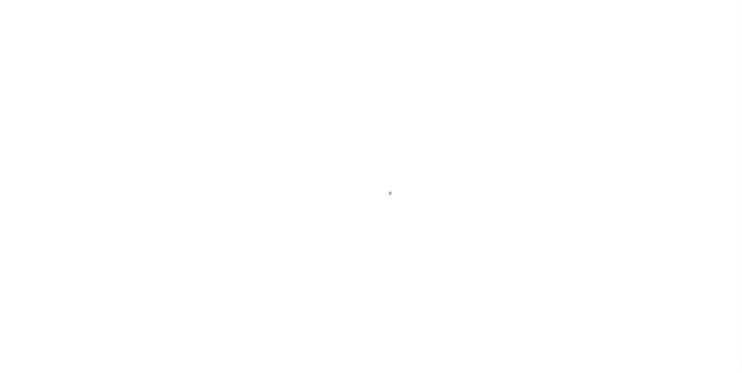
select select "False"
select select "600"
select select "NonEscrow"
select select "381"
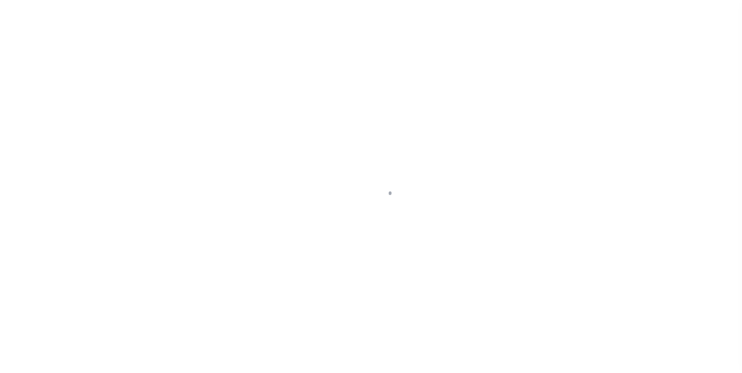
select select "205"
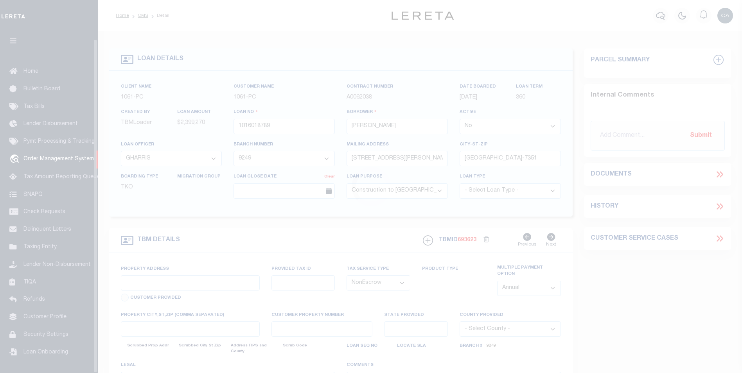
select select
type input "10488002698"
select select
type textarea "140.84 AC OUT OF LOTS 4,5,12 & 13 BLK 78 [US_STATE]-[US_STATE][GEOGRAPHIC_DATA]"
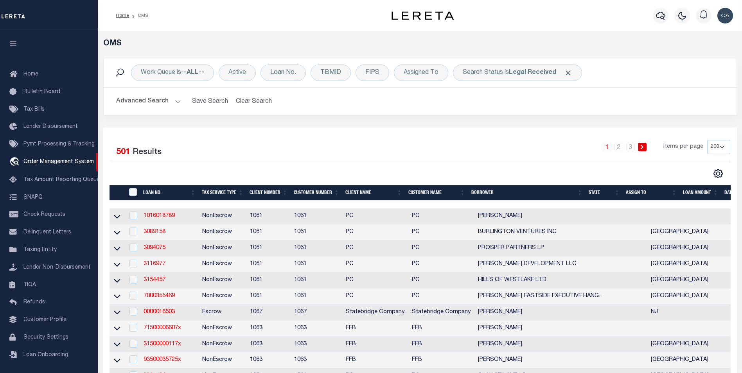
select select "200"
click at [295, 70] on div "Loan No." at bounding box center [283, 73] width 45 height 16
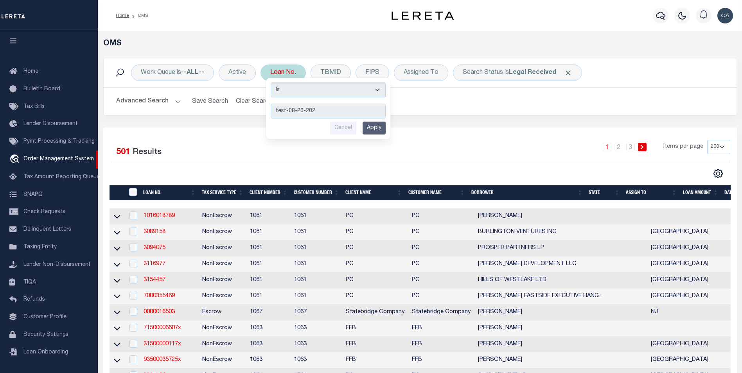
type input "test-08-26-2025"
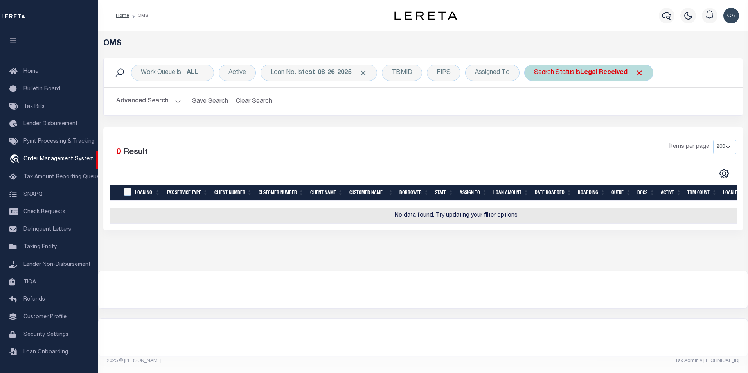
click at [641, 72] on span "Click to Remove" at bounding box center [639, 73] width 8 height 8
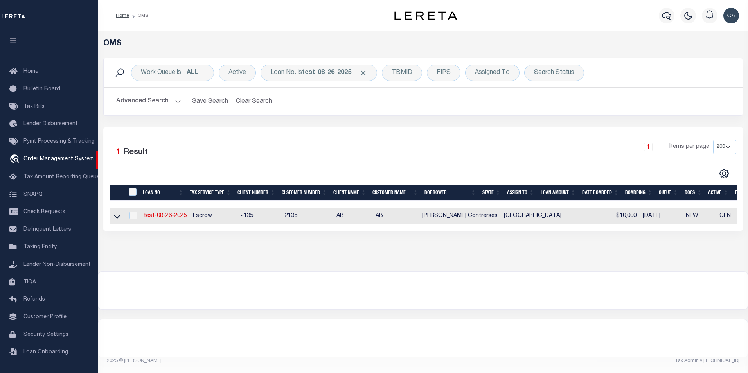
click at [171, 225] on td "test-08-26-2025" at bounding box center [164, 216] width 49 height 16
checkbox input "true"
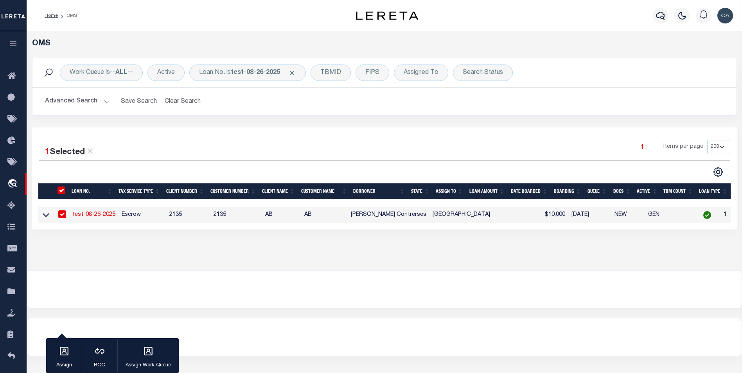
drag, startPoint x: 119, startPoint y: 212, endPoint x: 108, endPoint y: 216, distance: 11.4
click at [119, 212] on td "Escrow" at bounding box center [143, 215] width 48 height 16
checkbox input "false"
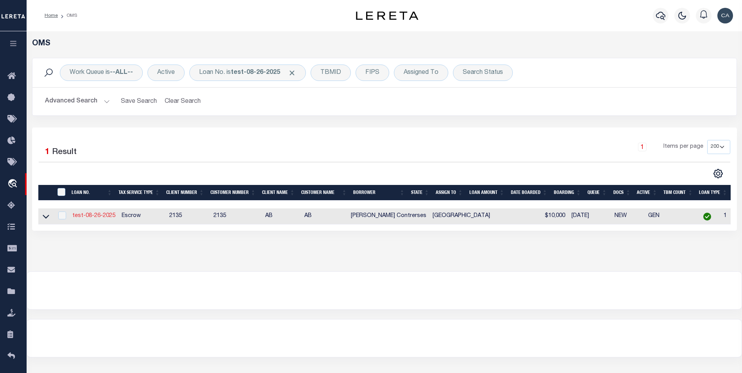
click at [103, 217] on link "test-08-26-2025" at bounding box center [93, 215] width 43 height 5
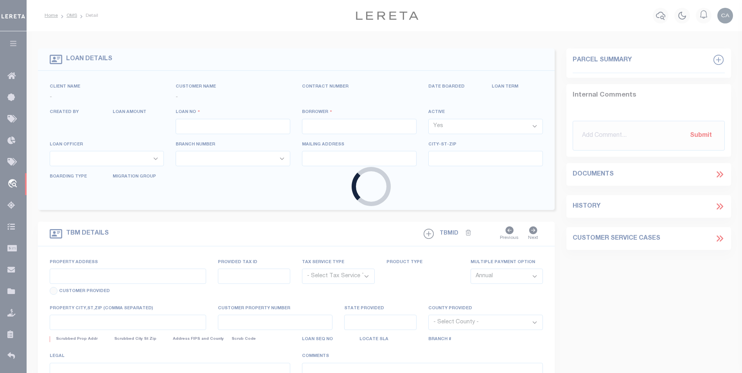
type input "test-08-26-2025"
type input "[PERSON_NAME] Contrerses"
select select
type input "209 [PERSON_NAME] LN"
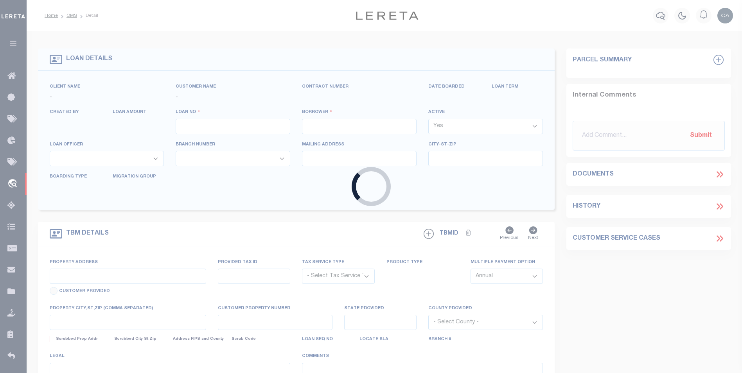
type input "[PERSON_NAME] [GEOGRAPHIC_DATA] 75757-9714"
type input "[DATE]"
select select "10"
select select "Escrow"
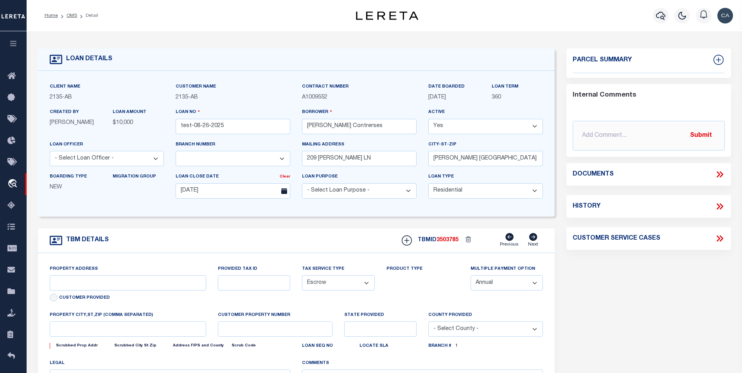
type input "209 [PERSON_NAME] LN"
type input "1302"
select select
type input "[PERSON_NAME] [GEOGRAPHIC_DATA] 75757-9714"
type input "QA-CNUMBER-102134"
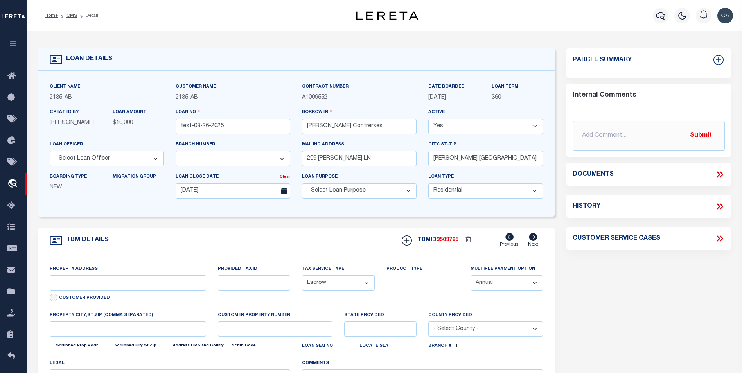
type input "[GEOGRAPHIC_DATA]"
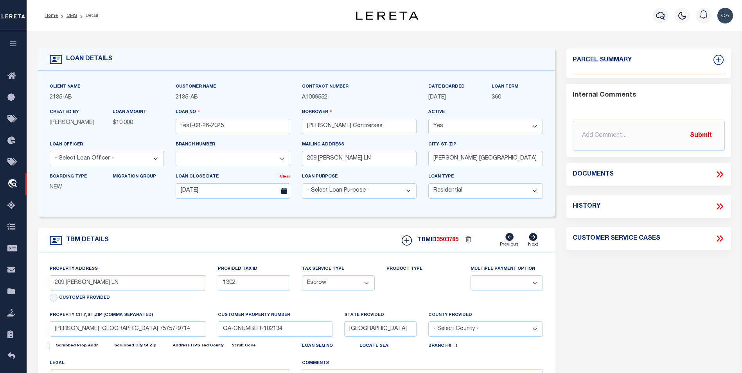
select select "2586"
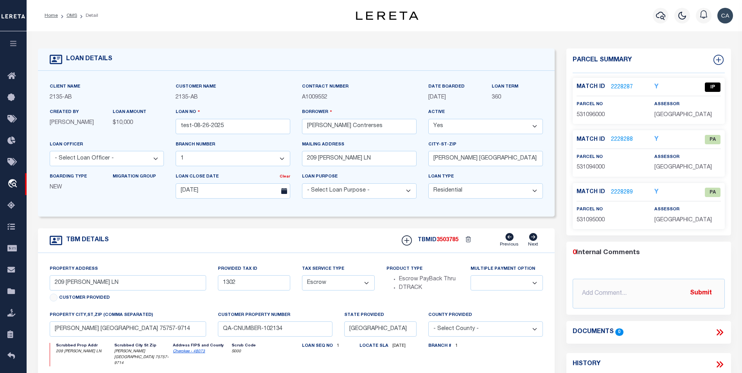
click at [618, 86] on link "2228287" at bounding box center [622, 87] width 22 height 8
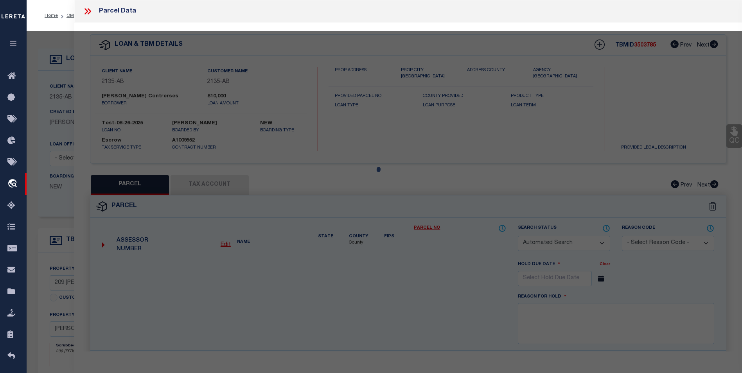
checkbox input "false"
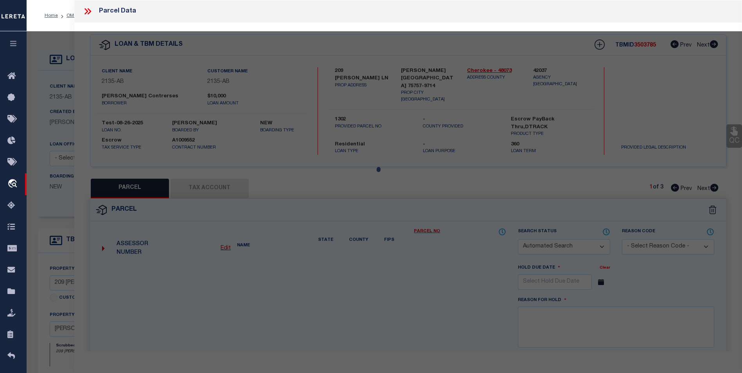
select select "IP"
type input "[PERSON_NAME] & [PERSON_NAME]"
select select "ATL"
select select
type input "209 [PERSON_NAME] LN"
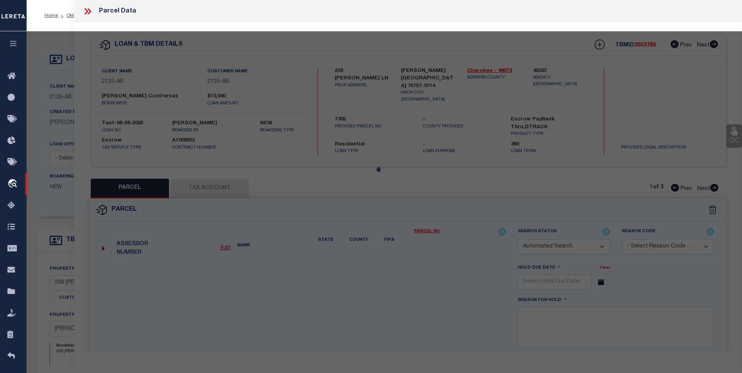
checkbox input "false"
type input "[PERSON_NAME], [GEOGRAPHIC_DATA] 75757"
type textarea "LOT 144 BLK 1 [GEOGRAPHIC_DATA] [GEOGRAPHIC_DATA] 85 X 110 - BISD"
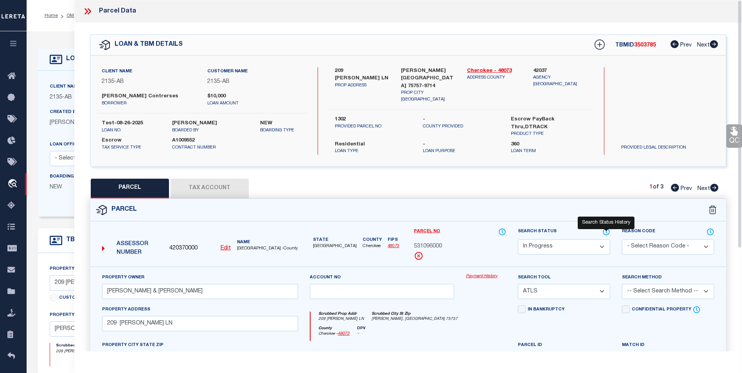
click at [609, 229] on icon at bounding box center [606, 232] width 6 height 6
